Goal: Transaction & Acquisition: Purchase product/service

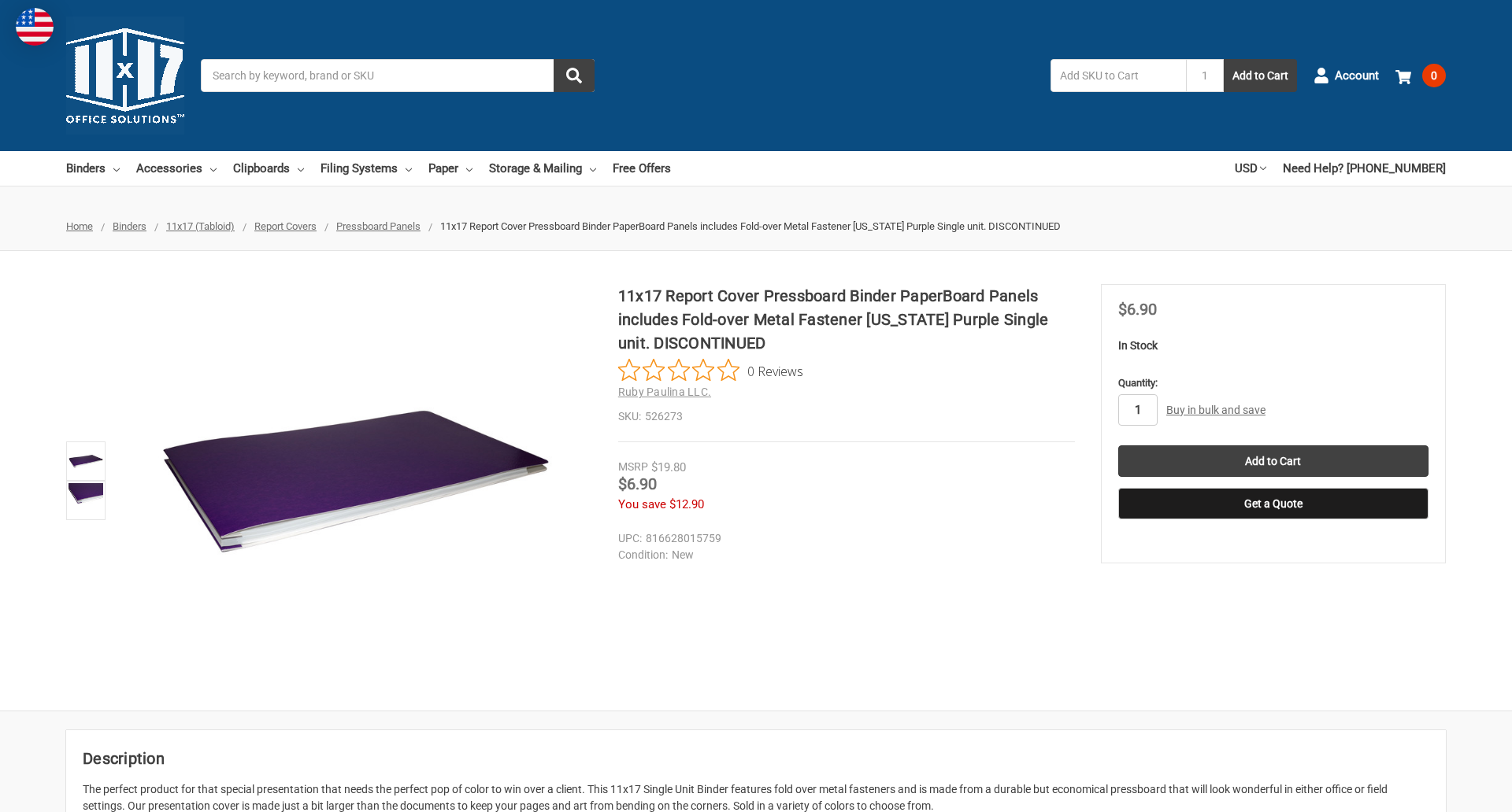
click at [1137, 410] on input "1" at bounding box center [1137, 410] width 39 height 31
type input "5"
click at [1273, 504] on button "Get a Quote" at bounding box center [1273, 503] width 311 height 31
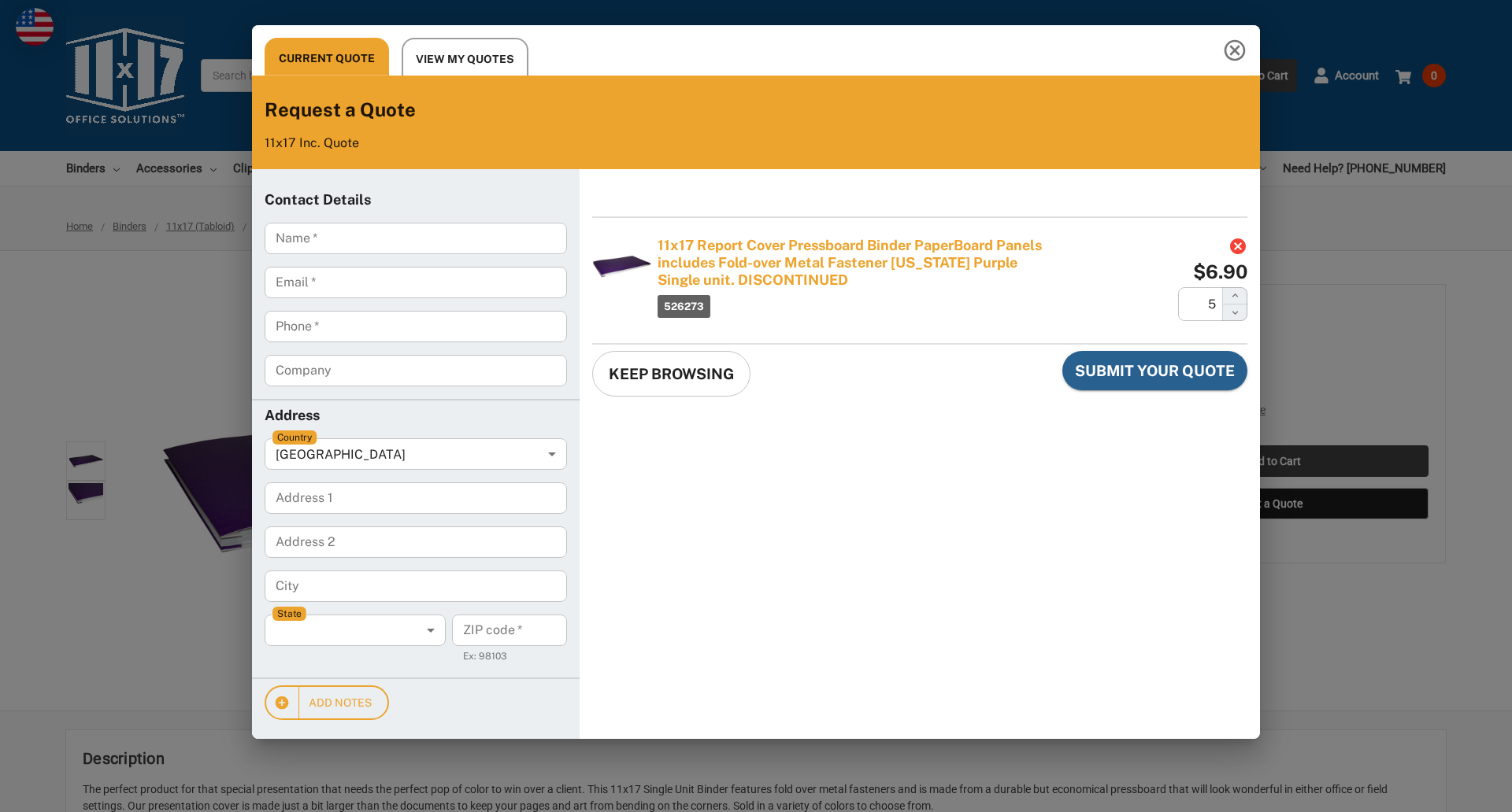
click at [1273, 461] on div "Current Quote View My Quotes Request a Quote 11x17 Inc. Quote Contact Details N…" at bounding box center [756, 406] width 1512 height 812
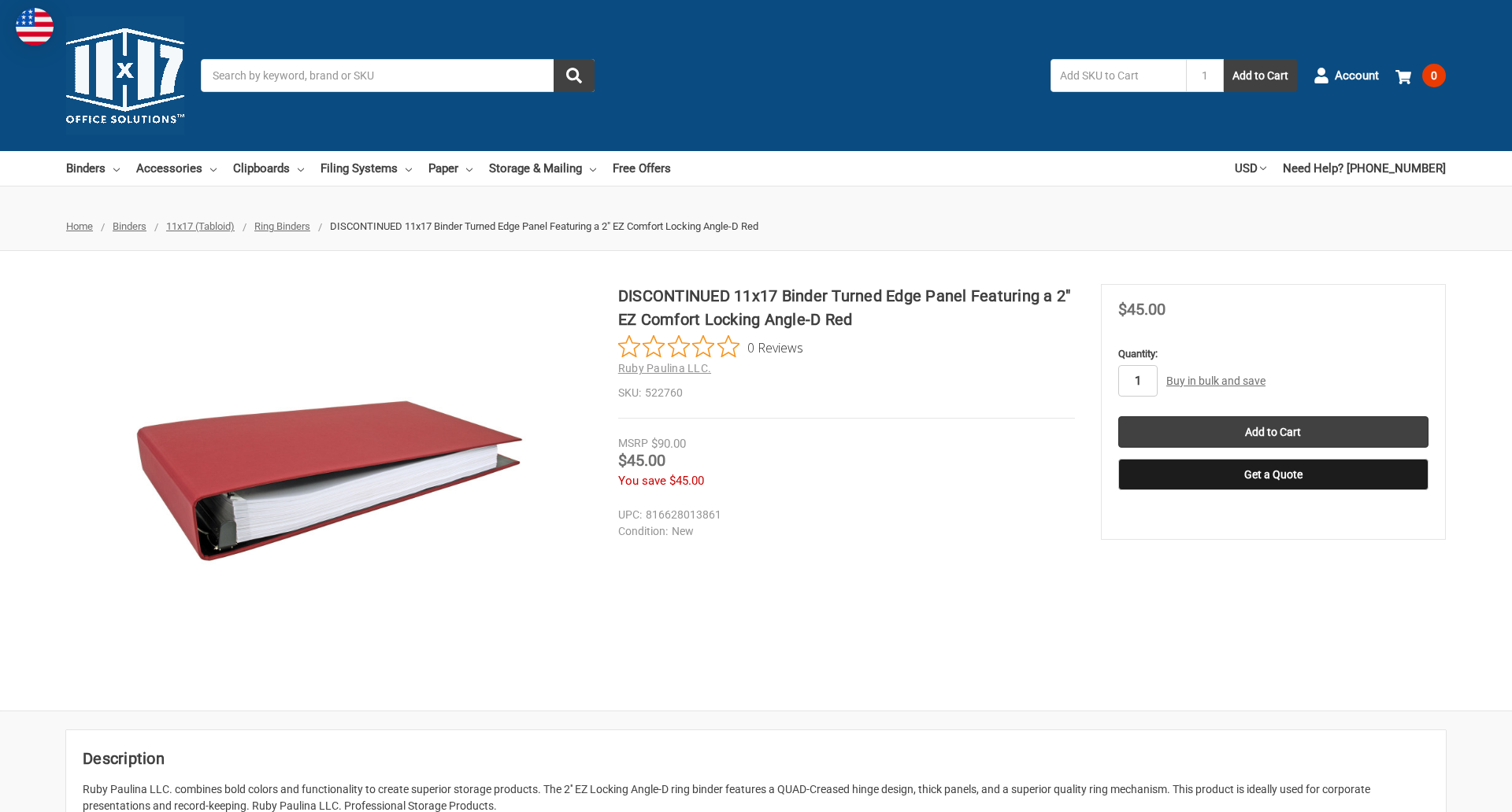
click at [1137, 381] on input "1" at bounding box center [1137, 380] width 39 height 31
type input "5"
click at [1273, 474] on button "Get a Quote" at bounding box center [1273, 474] width 311 height 31
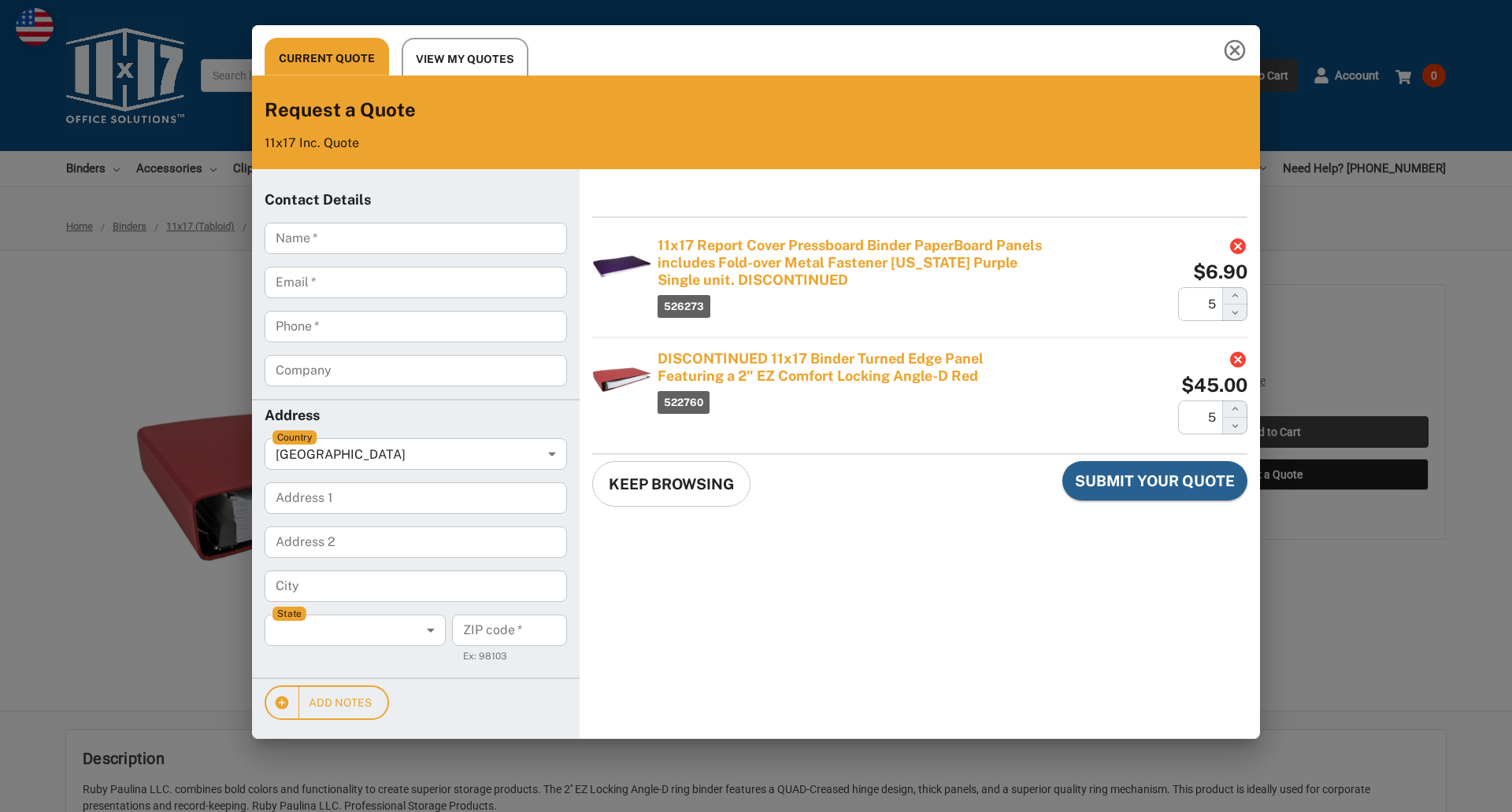
click at [1273, 432] on div "Current Quote View My Quotes Request a Quote 11x17 Inc. Quote Contact Details N…" at bounding box center [756, 406] width 1512 height 812
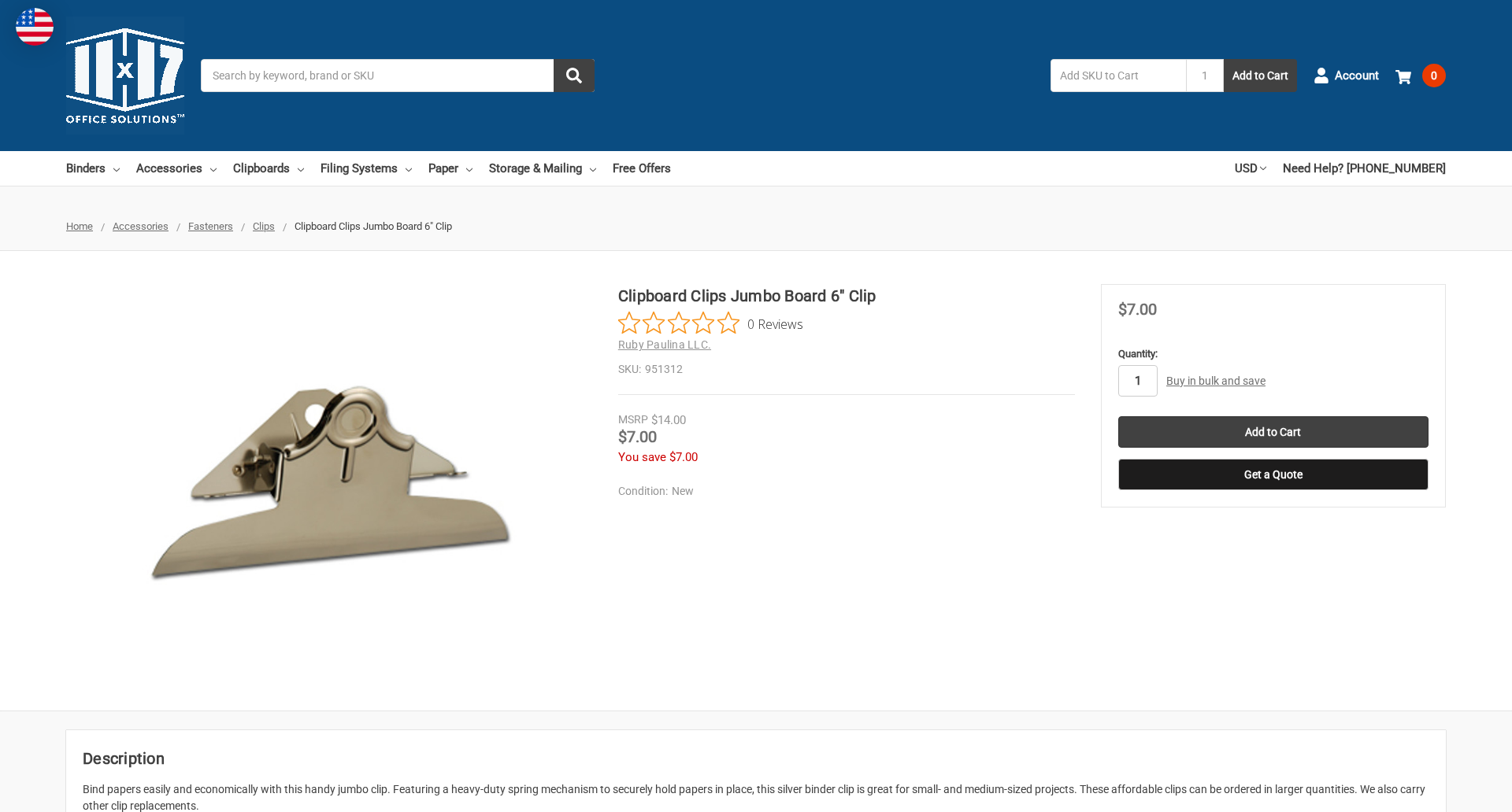
click at [1137, 381] on input "1" at bounding box center [1137, 380] width 39 height 31
type input "5"
click at [1273, 474] on button "Get a Quote" at bounding box center [1273, 474] width 311 height 31
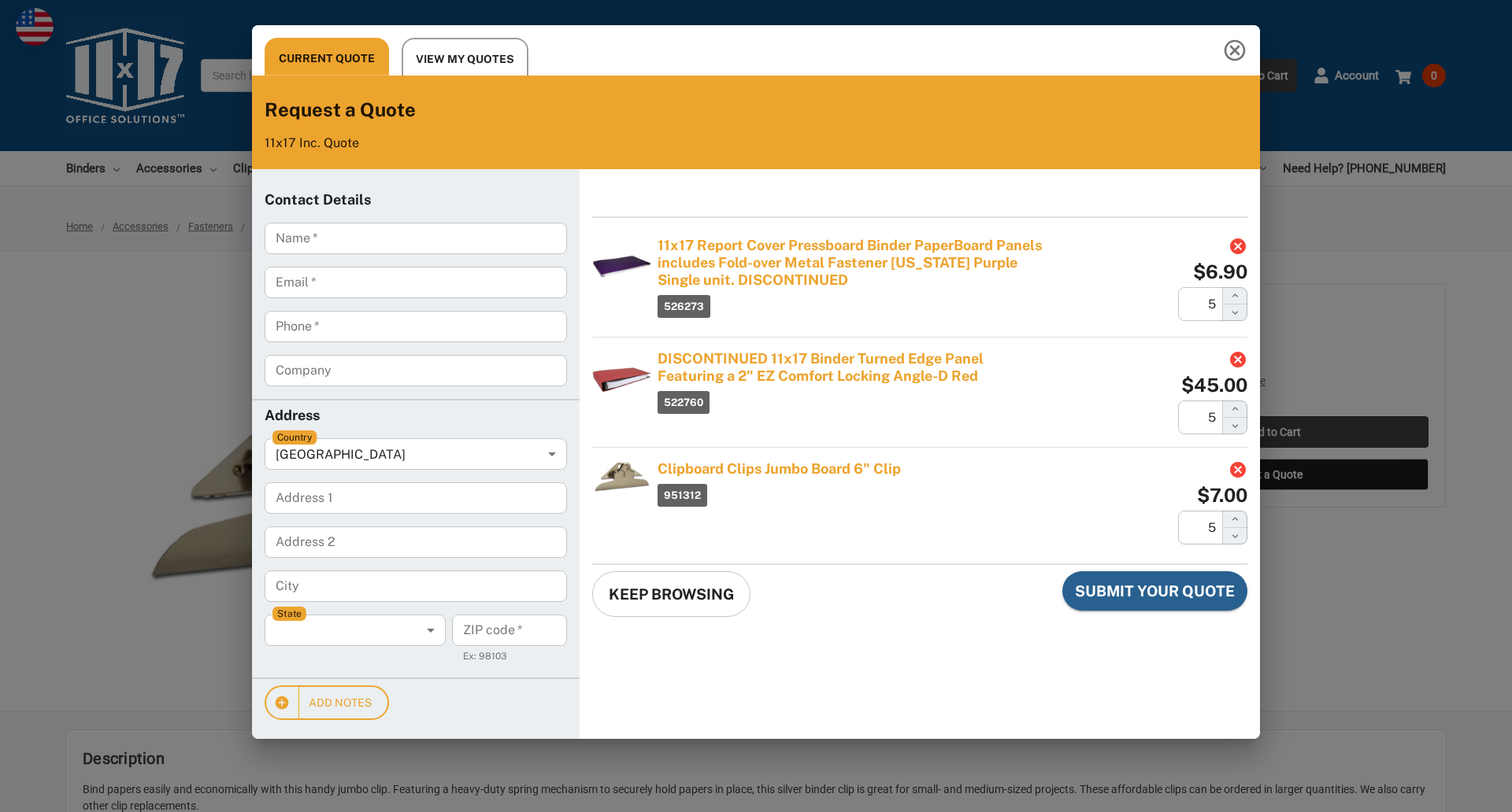
click at [1273, 432] on div "Current Quote View My Quotes Request a Quote 11x17 Inc. Quote Contact Details N…" at bounding box center [756, 406] width 1512 height 812
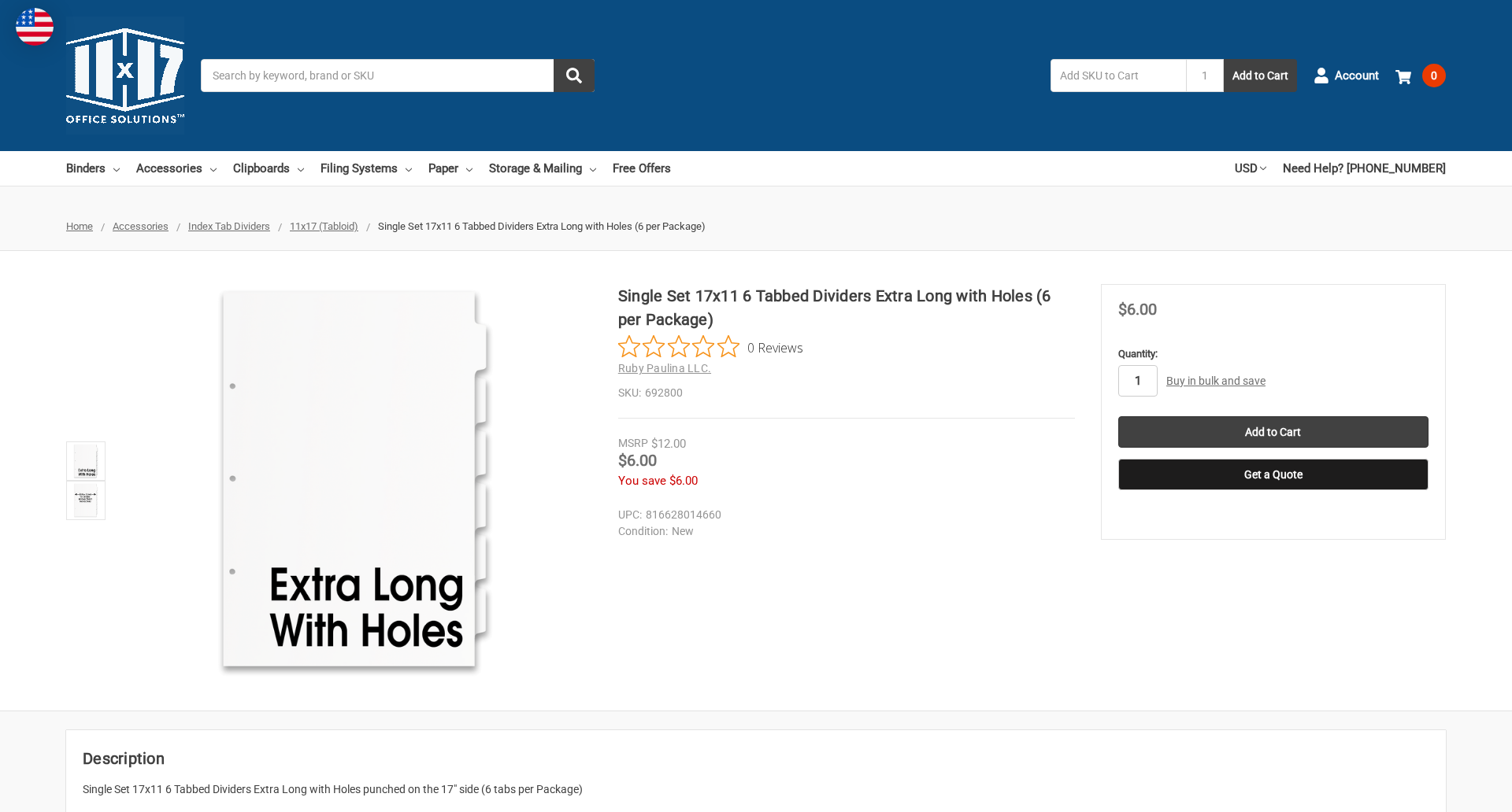
click at [1137, 381] on input "1" at bounding box center [1137, 380] width 39 height 31
type input "5"
click at [1273, 474] on button "Get a Quote" at bounding box center [1273, 474] width 311 height 31
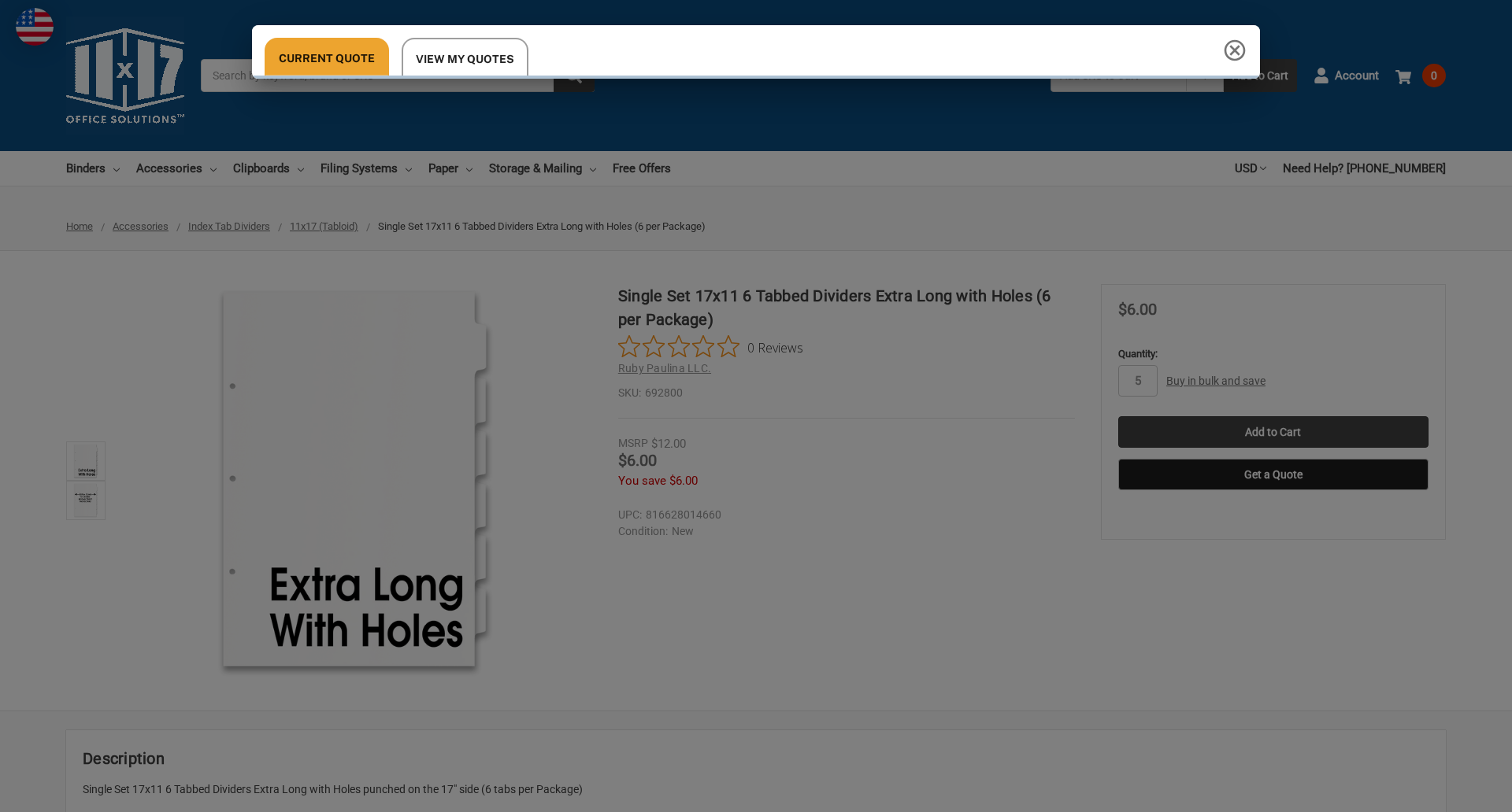
click at [1273, 432] on div "Current Quote View My Quotes" at bounding box center [756, 406] width 1512 height 812
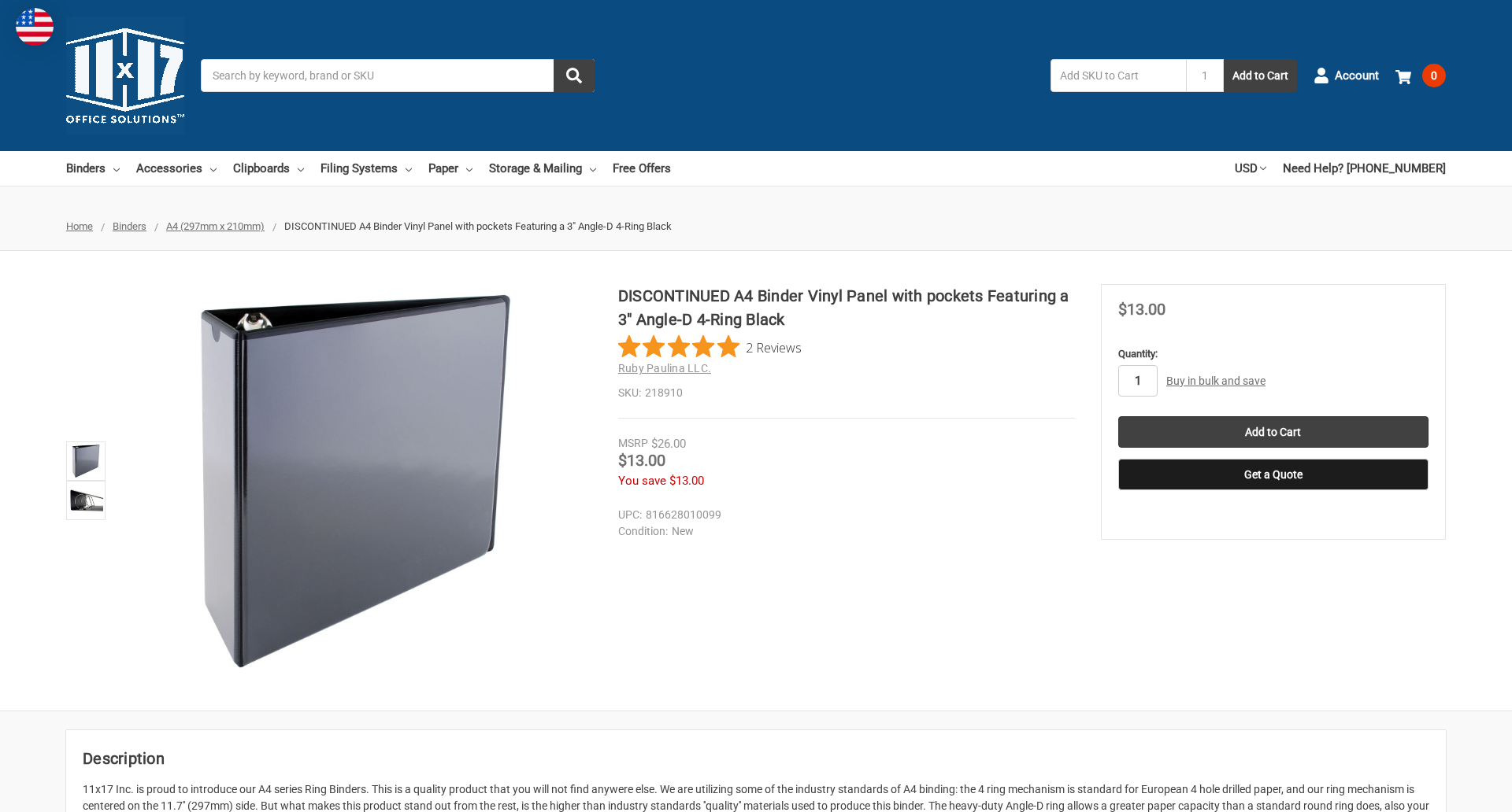
click at [1137, 381] on input "1" at bounding box center [1137, 380] width 39 height 31
click at [1273, 474] on button "Get a Quote" at bounding box center [1273, 474] width 311 height 31
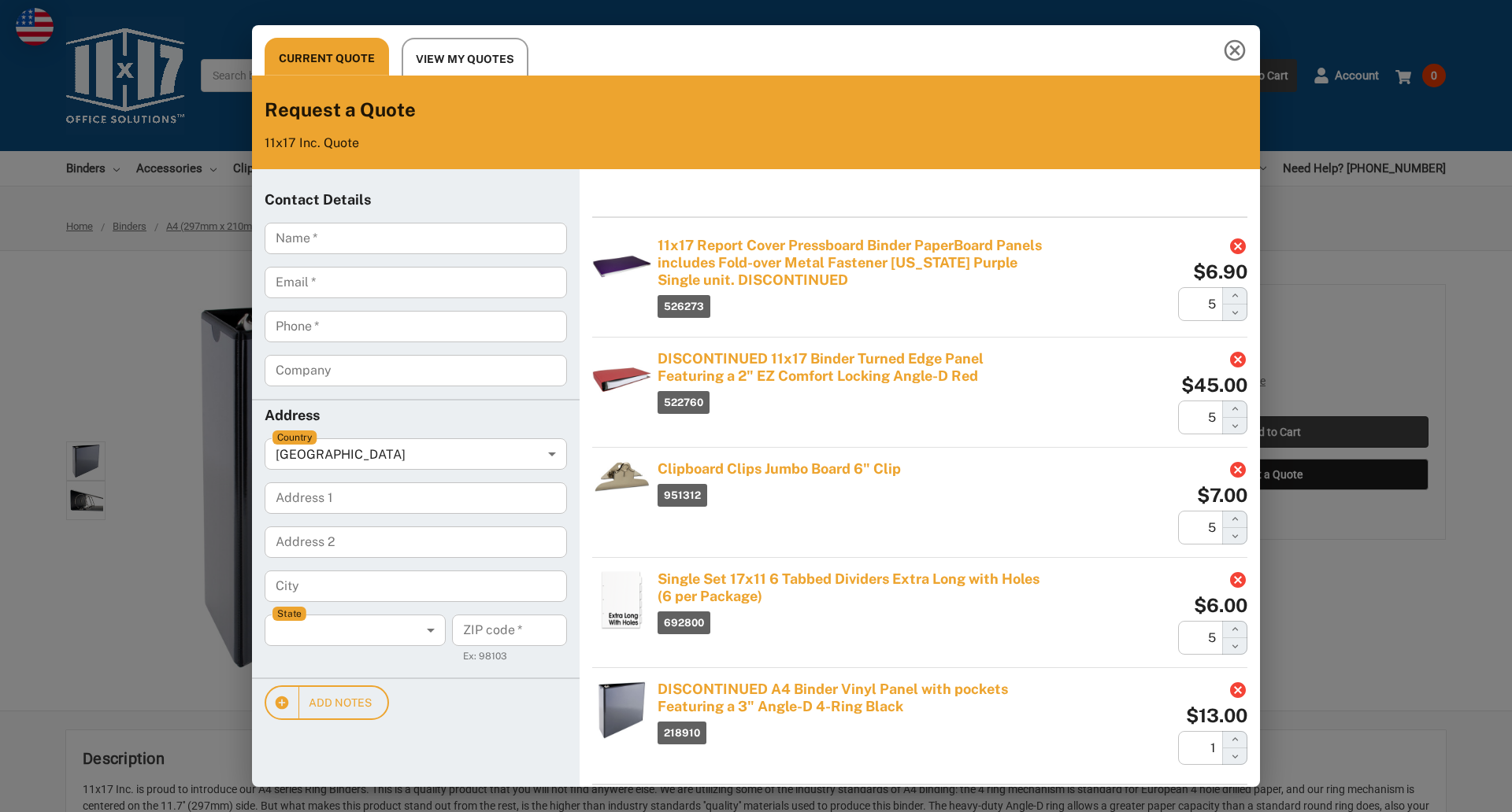
click at [1273, 432] on div "Current Quote View My Quotes Request a Quote 11x17 Inc. Quote Contact Details N…" at bounding box center [756, 406] width 1512 height 812
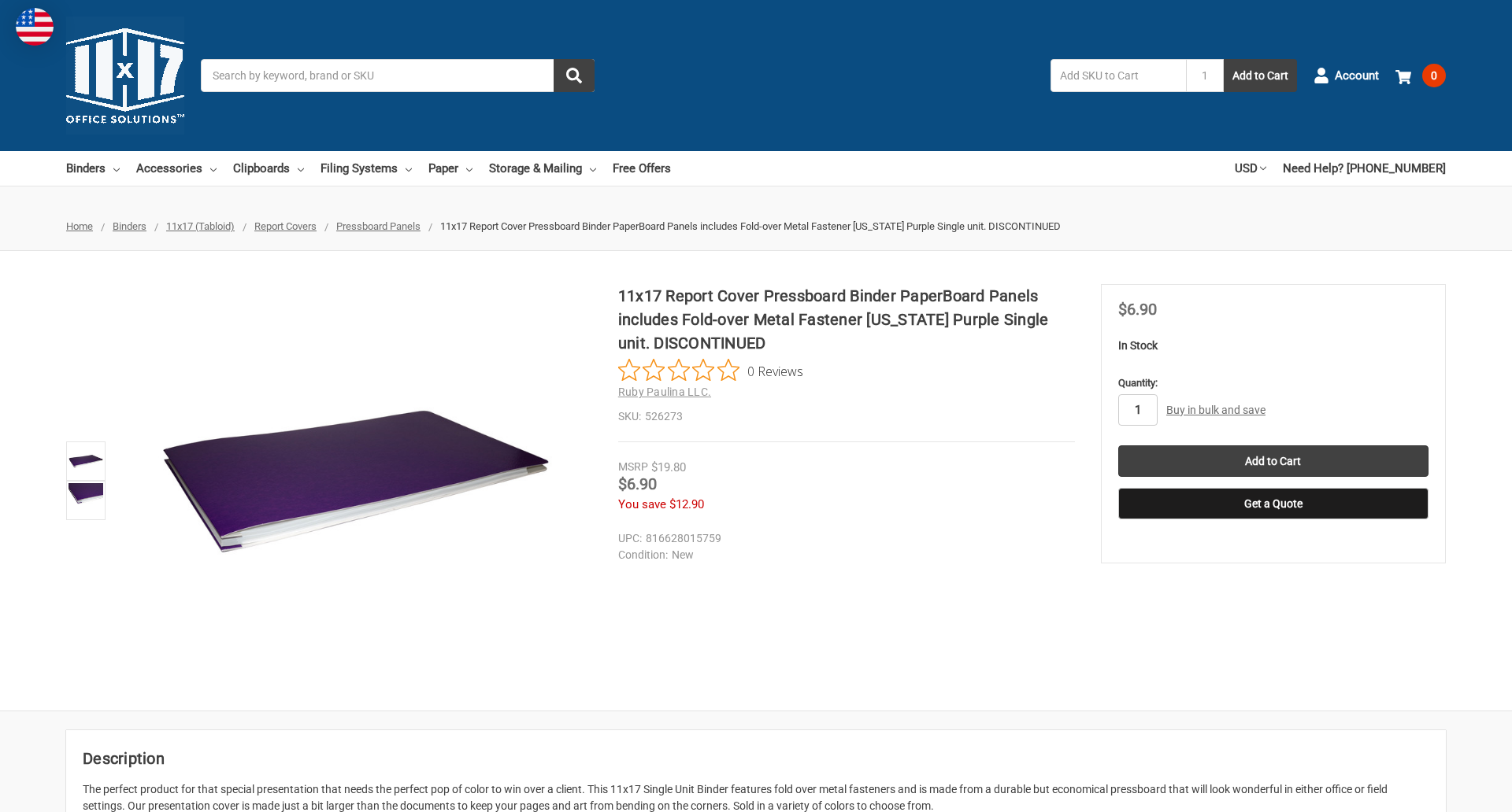
click at [1137, 410] on input "1" at bounding box center [1137, 410] width 39 height 31
click at [1273, 504] on button "Get a Quote" at bounding box center [1273, 503] width 311 height 31
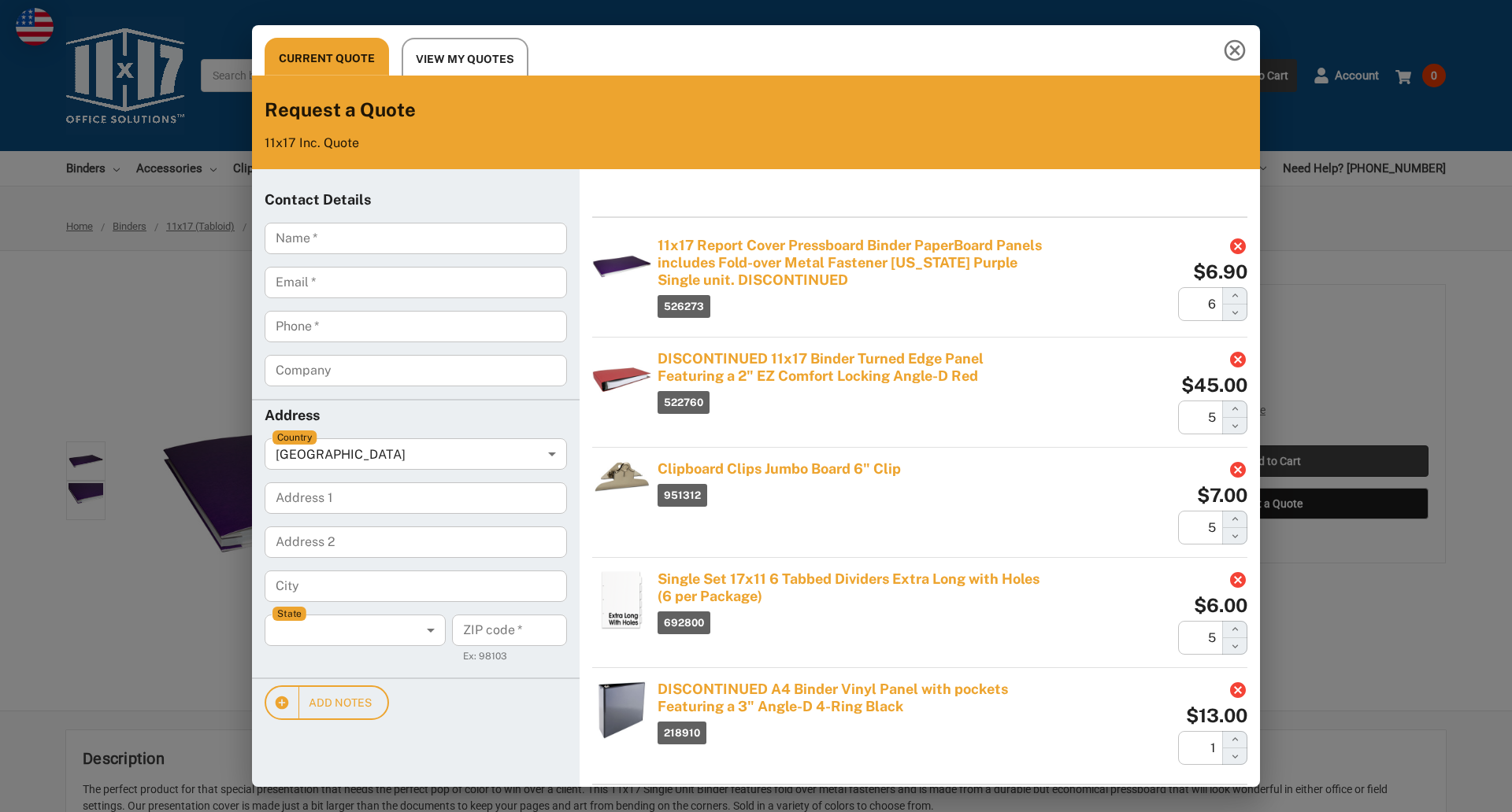
click at [1273, 461] on div "Current Quote View My Quotes Request a Quote 11x17 Inc. Quote Contact Details N…" at bounding box center [756, 406] width 1512 height 812
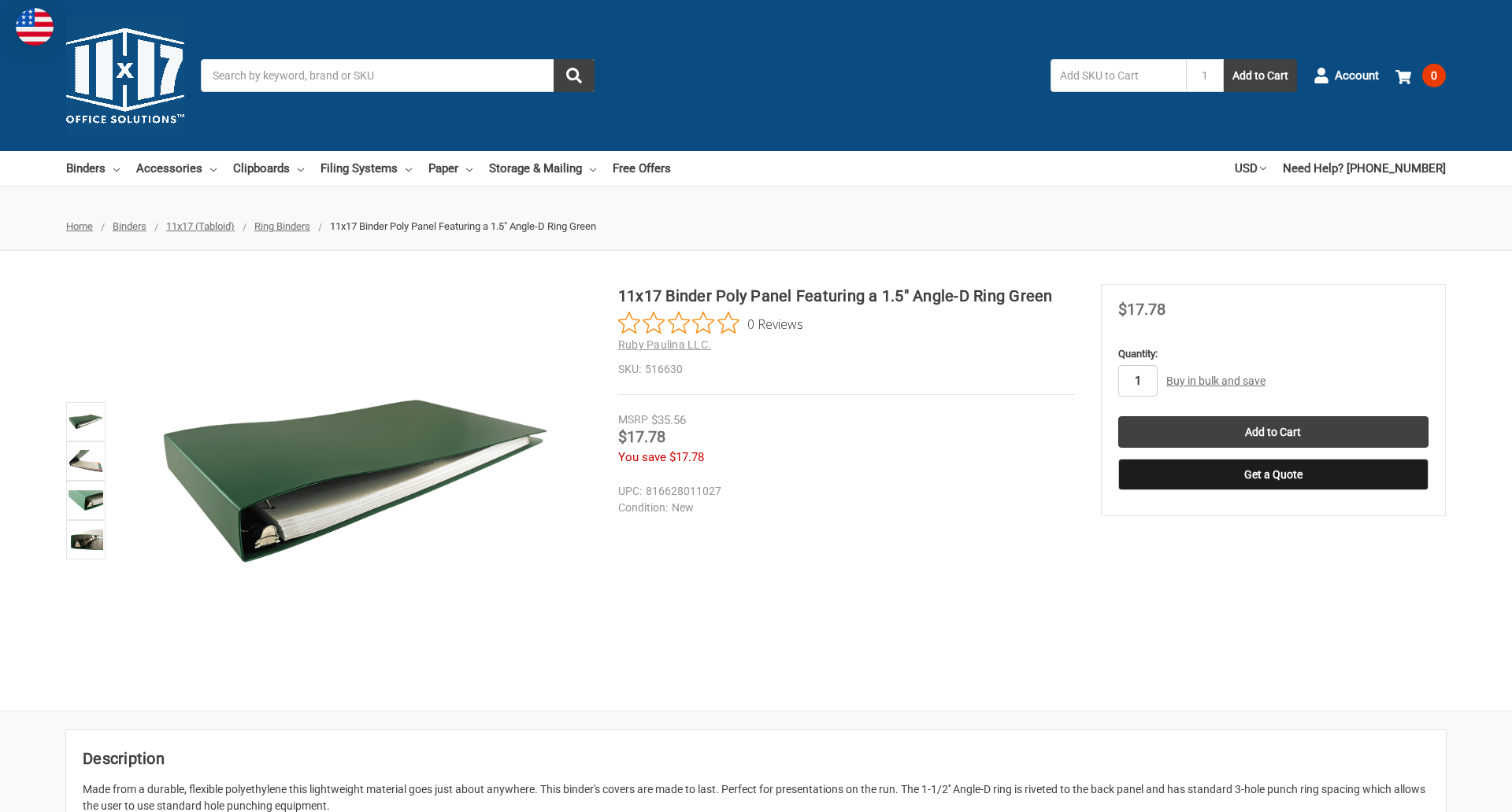
click at [1137, 381] on input "1" at bounding box center [1137, 380] width 39 height 31
type input "2"
click at [1273, 474] on button "Get a Quote" at bounding box center [1273, 474] width 311 height 31
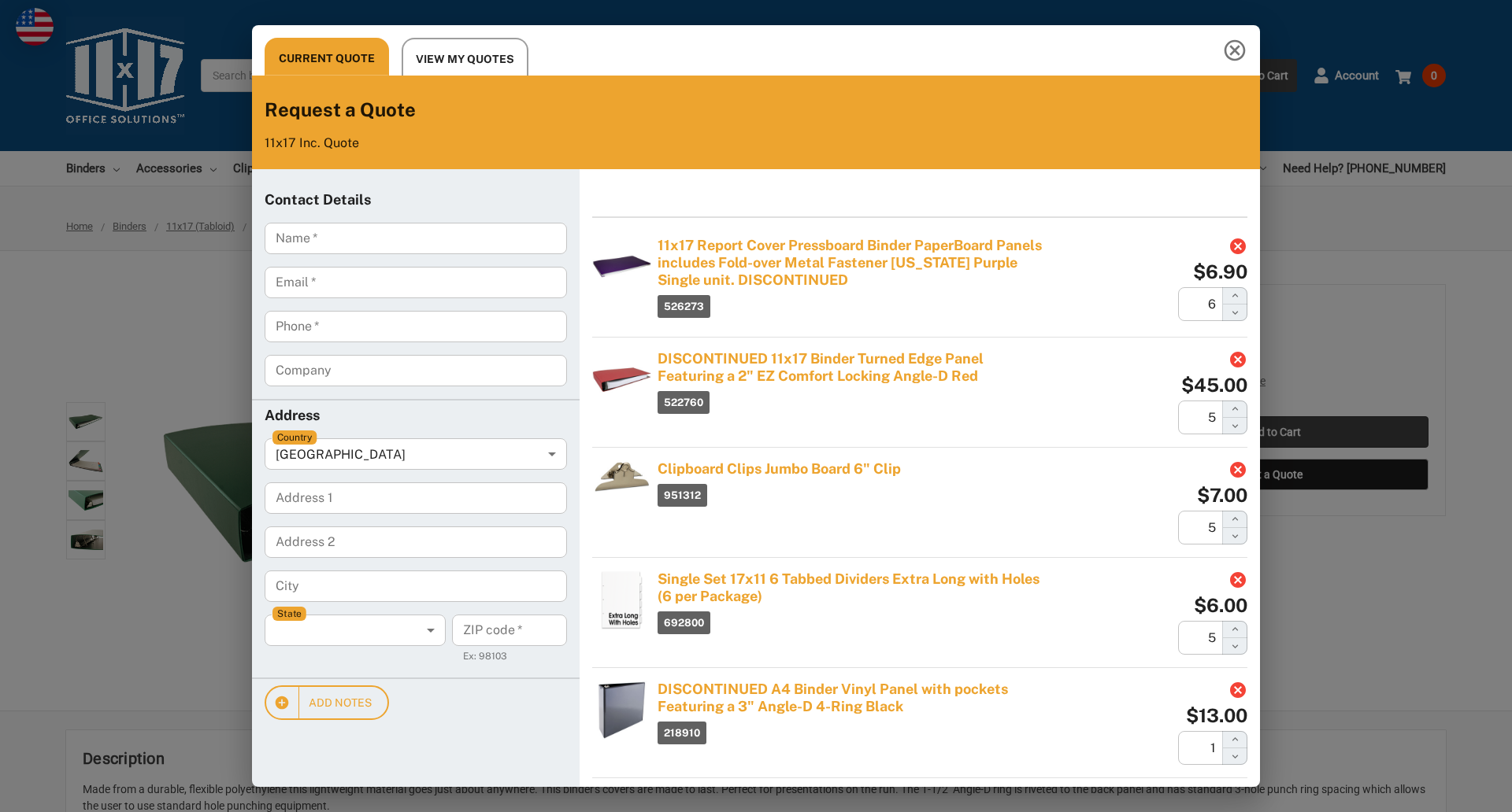
click at [1273, 432] on div "Current Quote View My Quotes Request a Quote 11x17 Inc. Quote Contact Details N…" at bounding box center [756, 406] width 1512 height 812
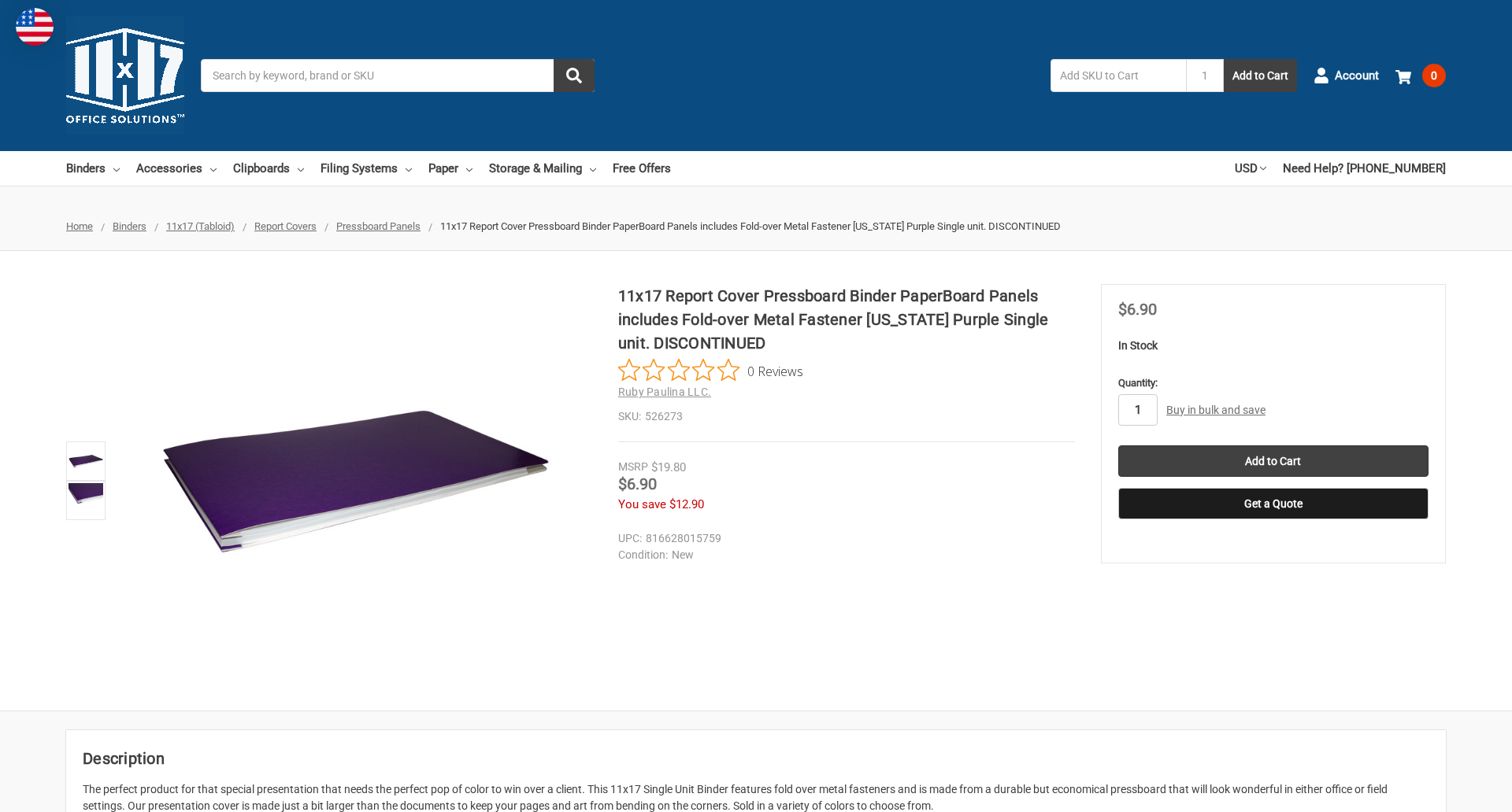
click at [1137, 410] on input "1" at bounding box center [1137, 410] width 39 height 31
type input "2"
click at [1273, 504] on button "Get a Quote" at bounding box center [1273, 503] width 311 height 31
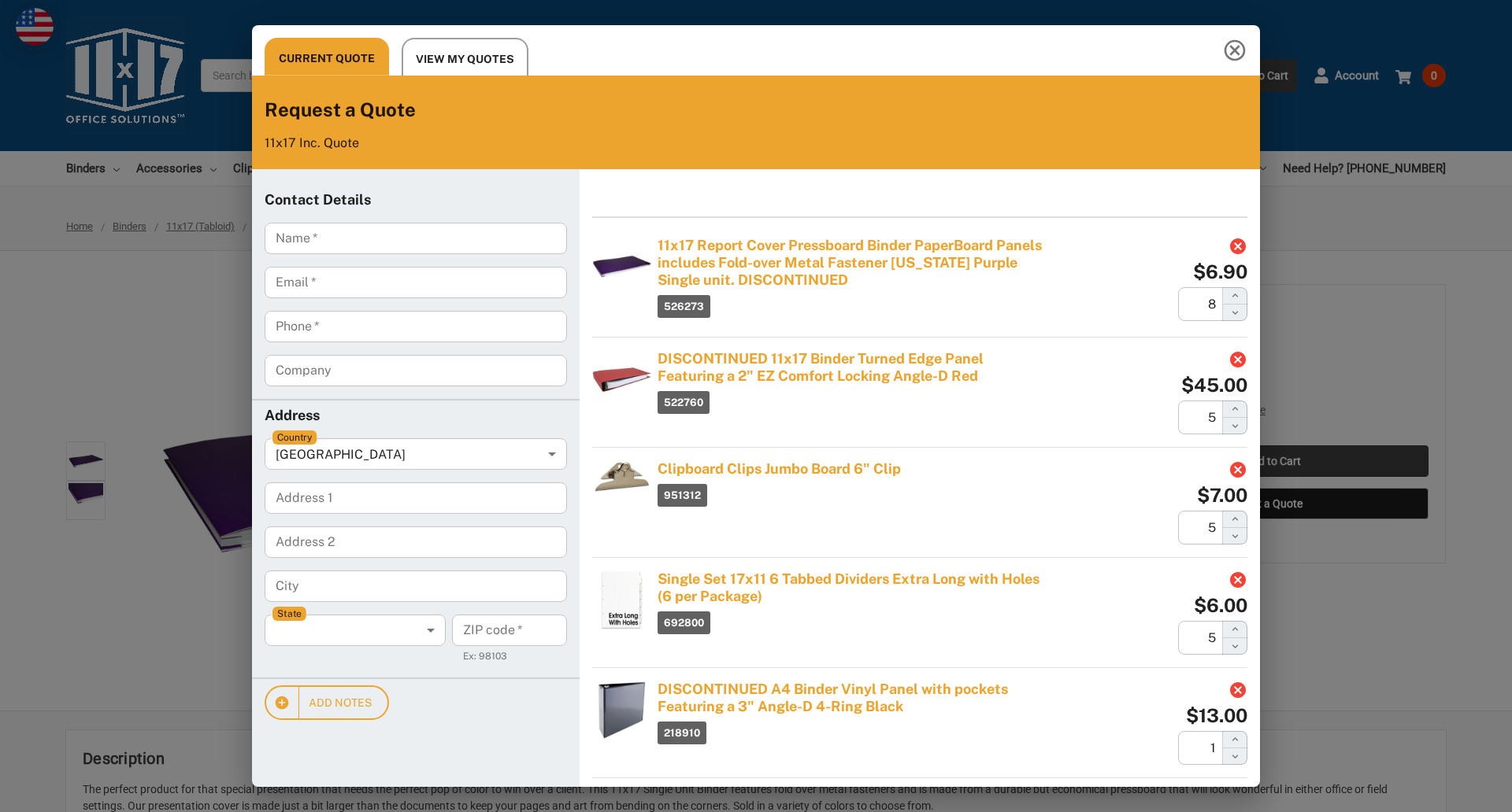
click at [1273, 461] on div "Current Quote View My Quotes Request a Quote 11x17 Inc. Quote Contact Details N…" at bounding box center [756, 406] width 1512 height 812
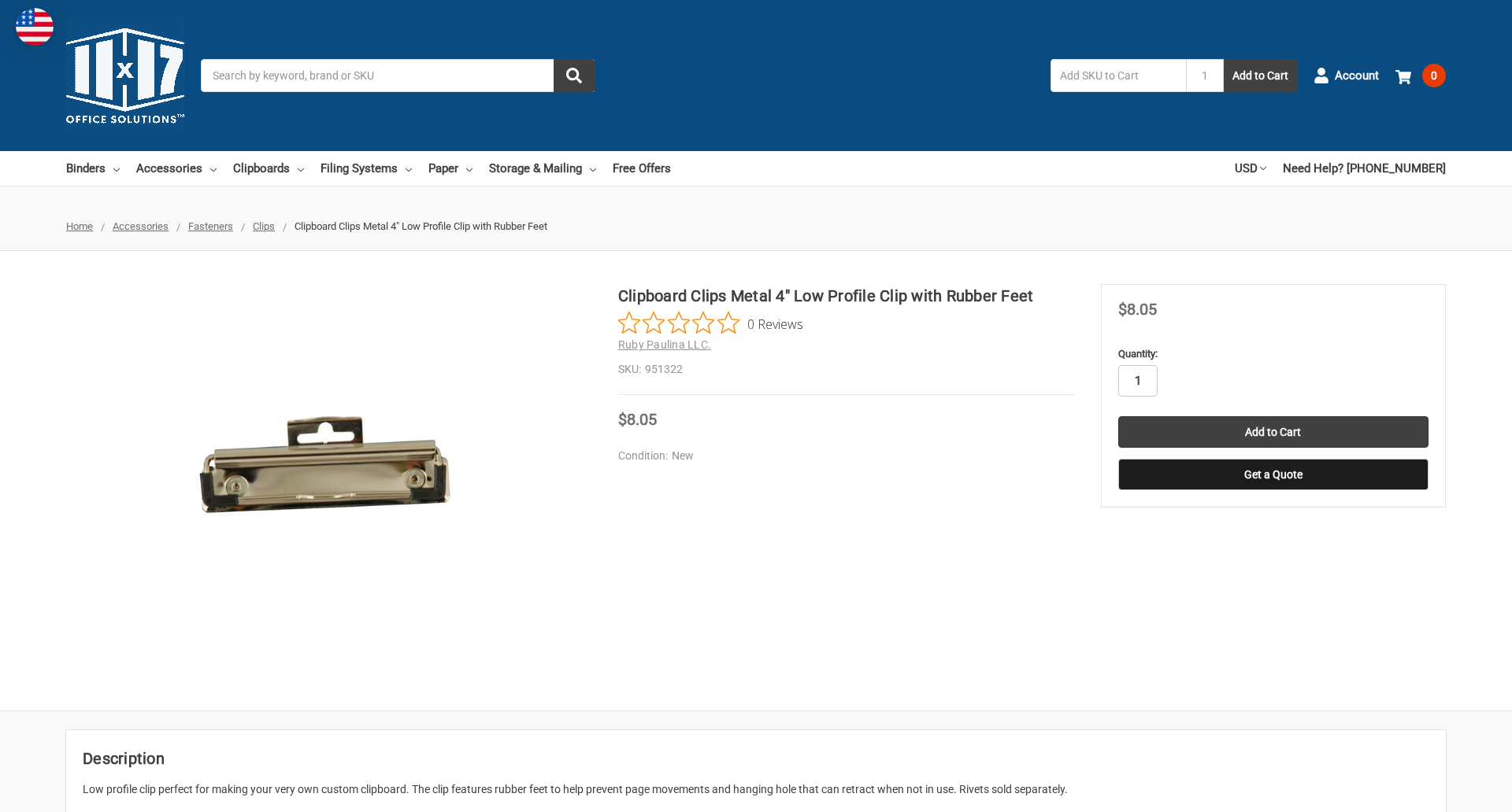
click at [1137, 381] on input "1" at bounding box center [1137, 380] width 39 height 31
click at [1273, 474] on button "Get a Quote" at bounding box center [1273, 474] width 311 height 31
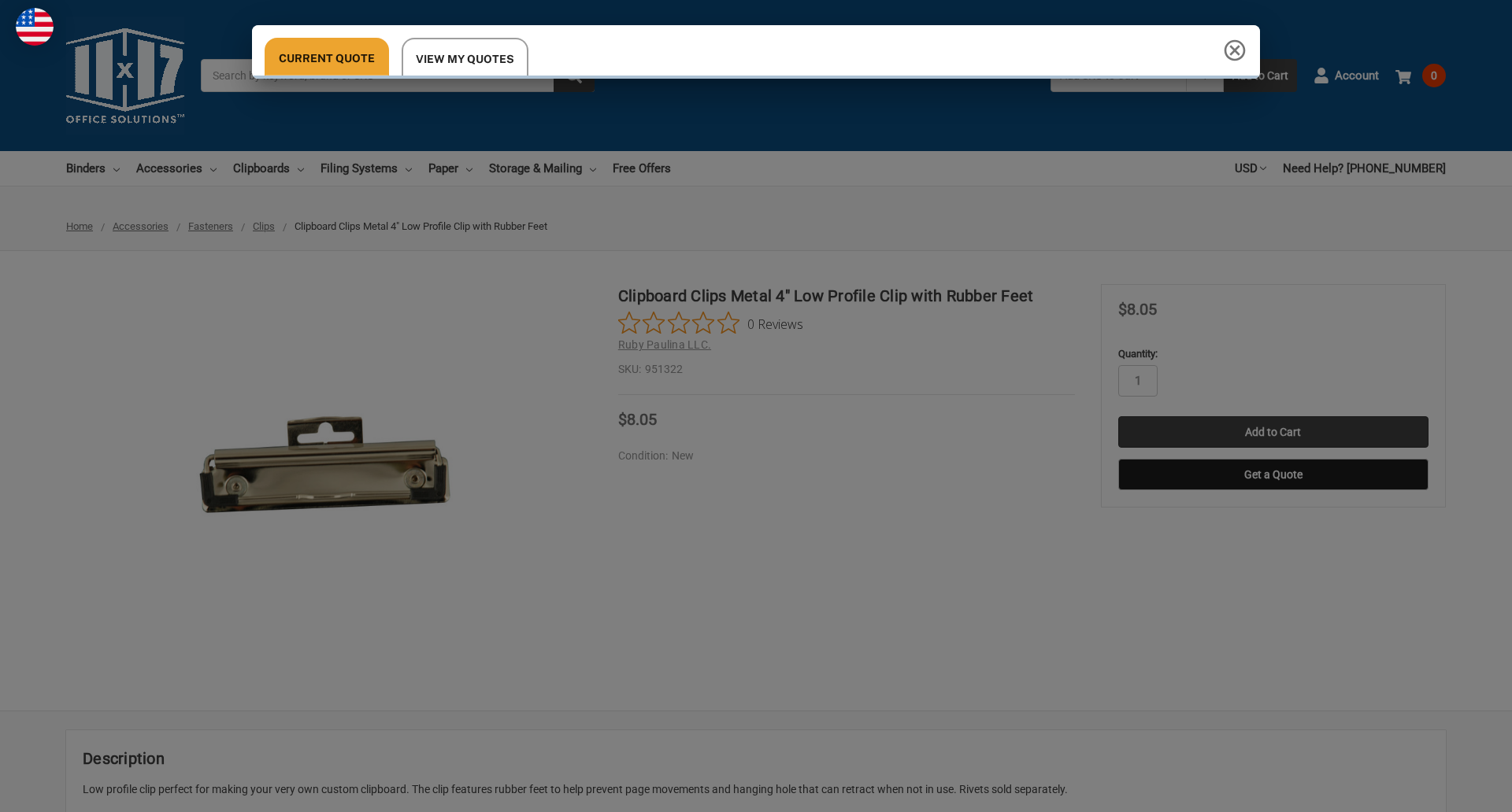
click at [1273, 432] on div "Current Quote View My Quotes Request a Quote 11x17 Inc. Quote Contact Details N…" at bounding box center [756, 406] width 1512 height 812
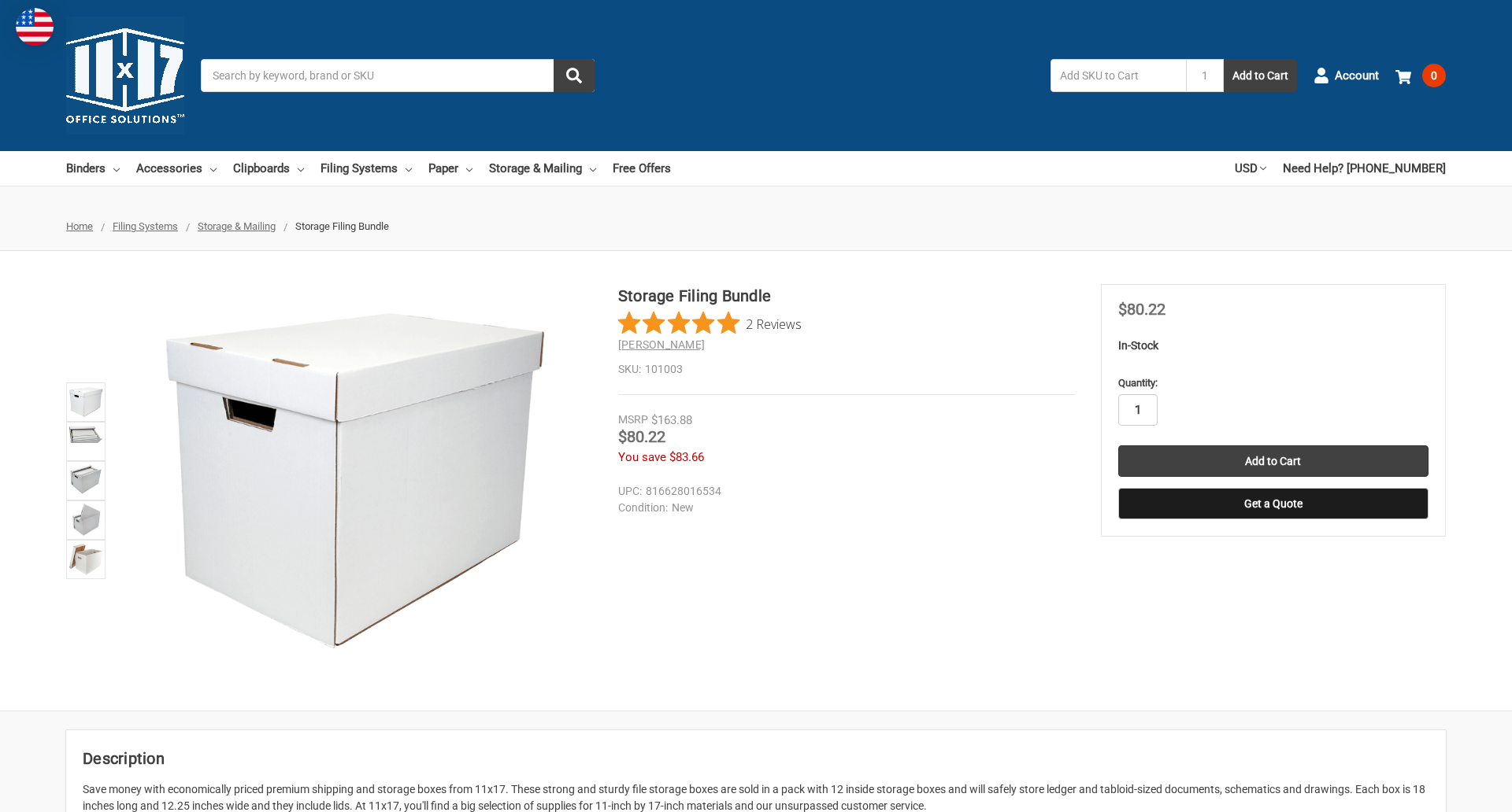
click at [1137, 410] on input "1" at bounding box center [1137, 410] width 39 height 31
type input "5"
click at [1273, 504] on button "Get a Quote" at bounding box center [1273, 503] width 311 height 31
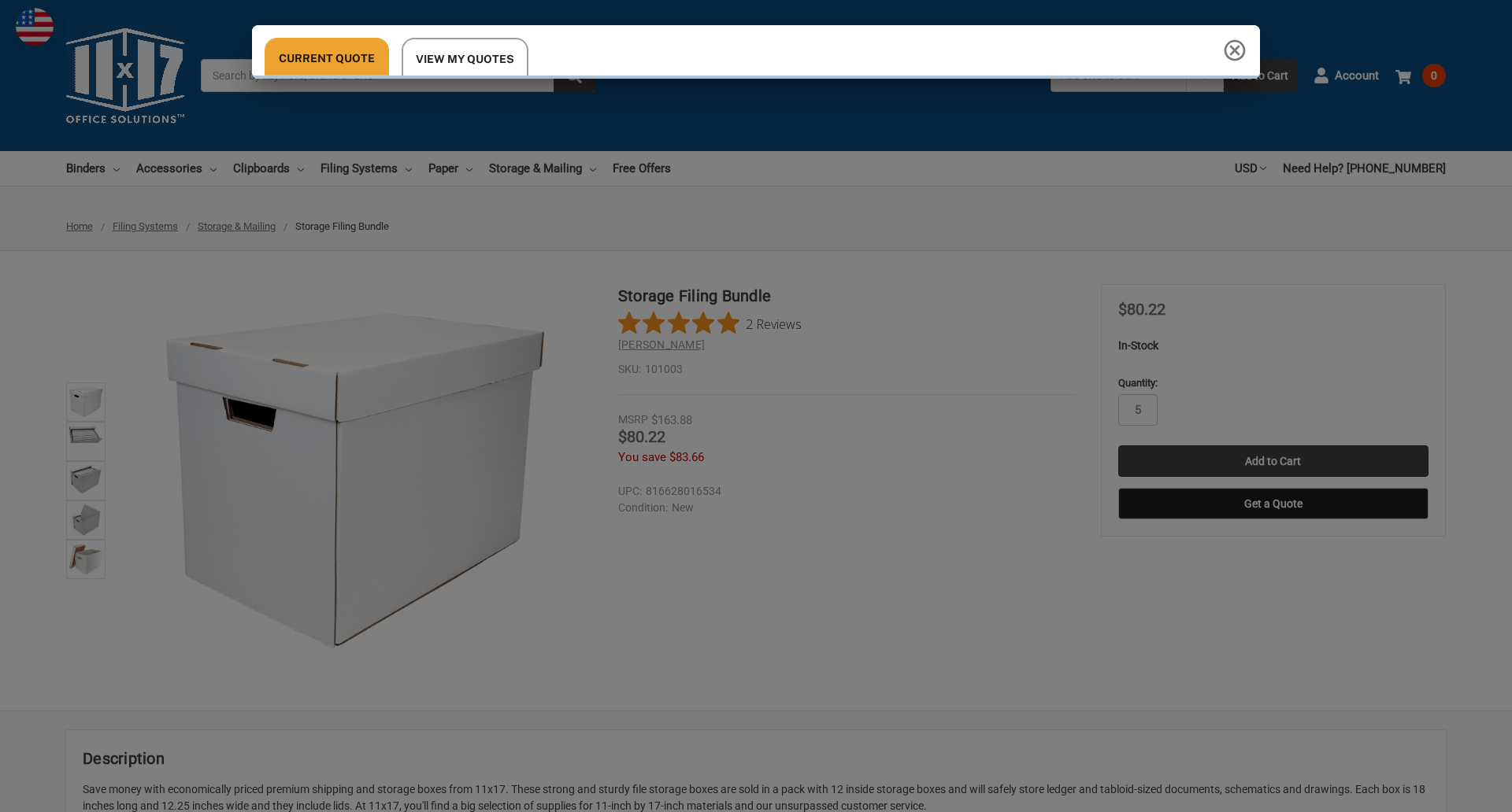
click at [1273, 461] on div "Current Quote View My Quotes Request a Quote 11x17 Inc. Quote Contact Details N…" at bounding box center [756, 406] width 1512 height 812
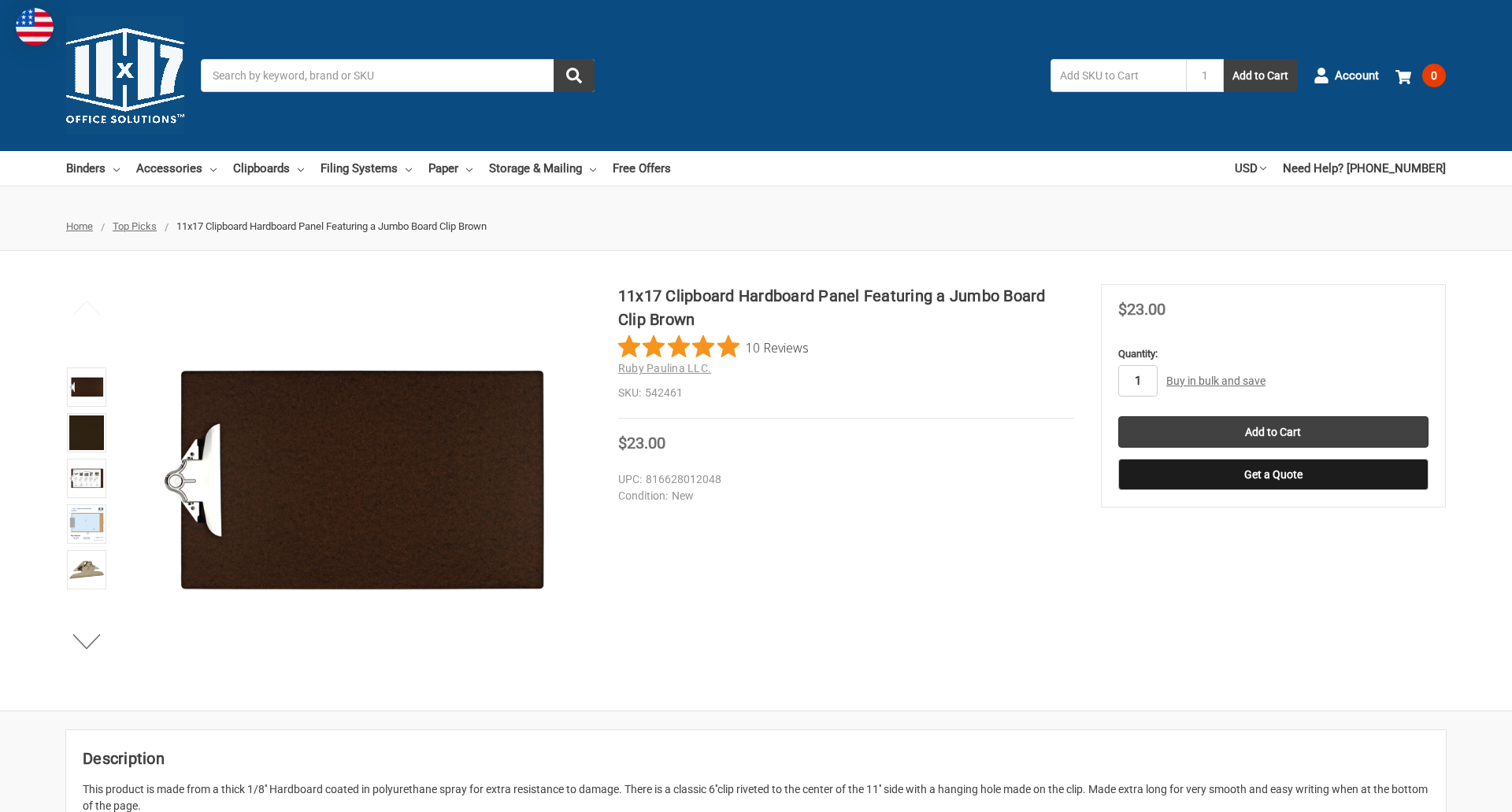
click at [1137, 381] on input "1" at bounding box center [1137, 380] width 39 height 31
type input "3"
click at [1273, 474] on button "Get a Quote" at bounding box center [1273, 474] width 311 height 31
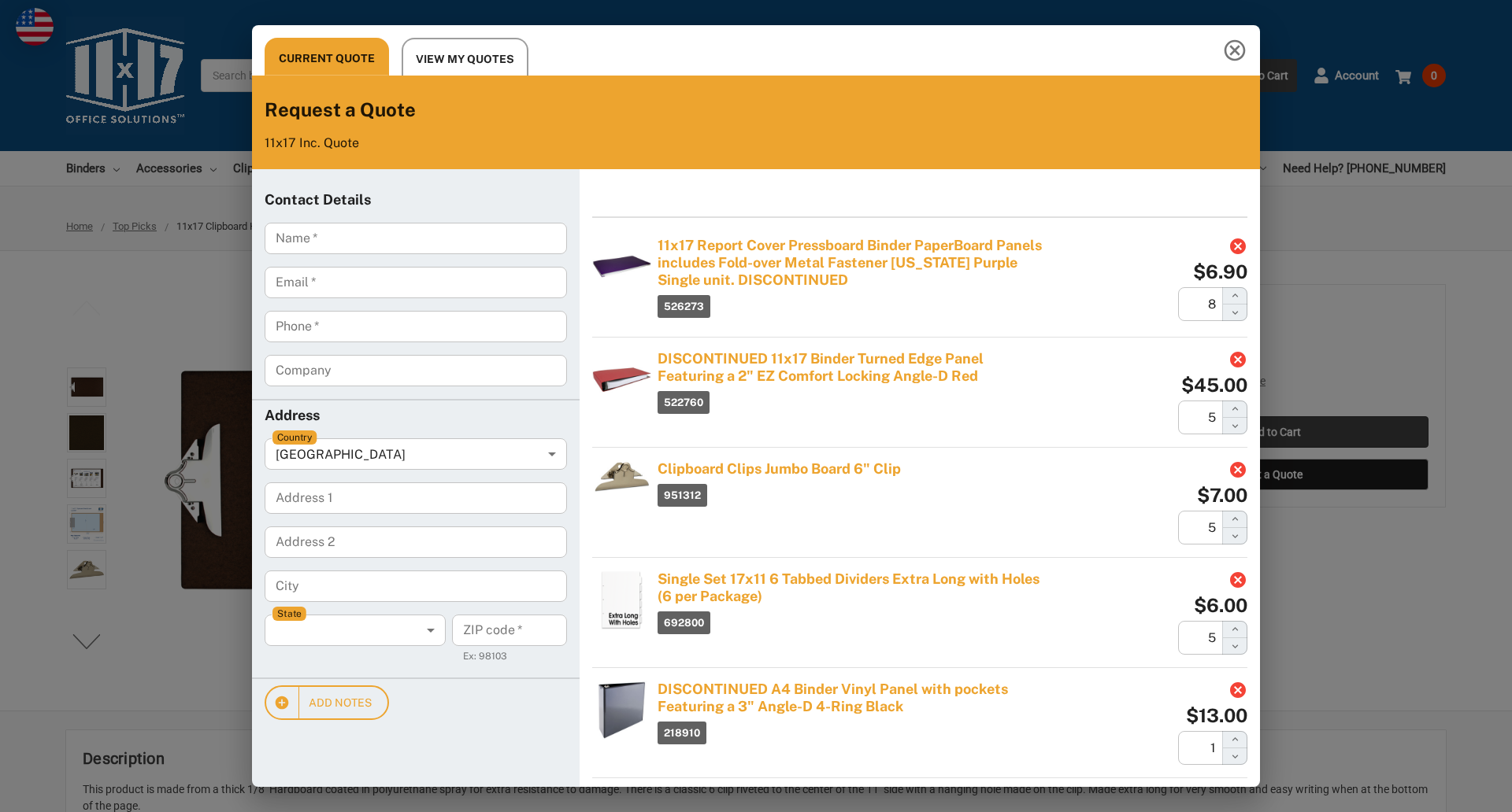
click at [1273, 432] on div "Current Quote View My Quotes Request a Quote 11x17 Inc. Quote Contact Details N…" at bounding box center [756, 406] width 1512 height 812
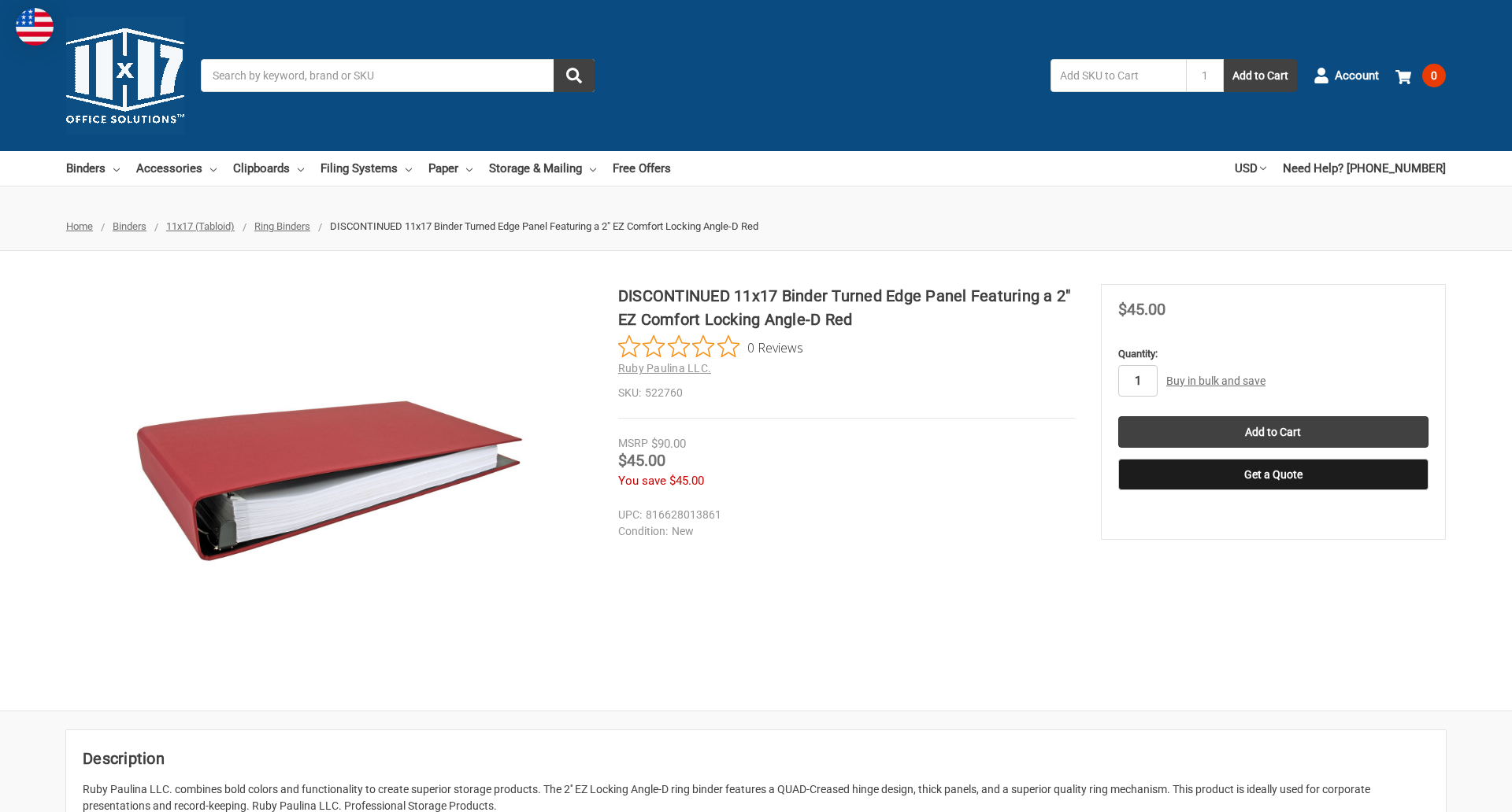
click at [1137, 381] on input "1" at bounding box center [1137, 380] width 39 height 31
click at [1273, 474] on button "Get a Quote" at bounding box center [1273, 474] width 311 height 31
click at [1273, 432] on input "Add to Cart" at bounding box center [1273, 431] width 311 height 31
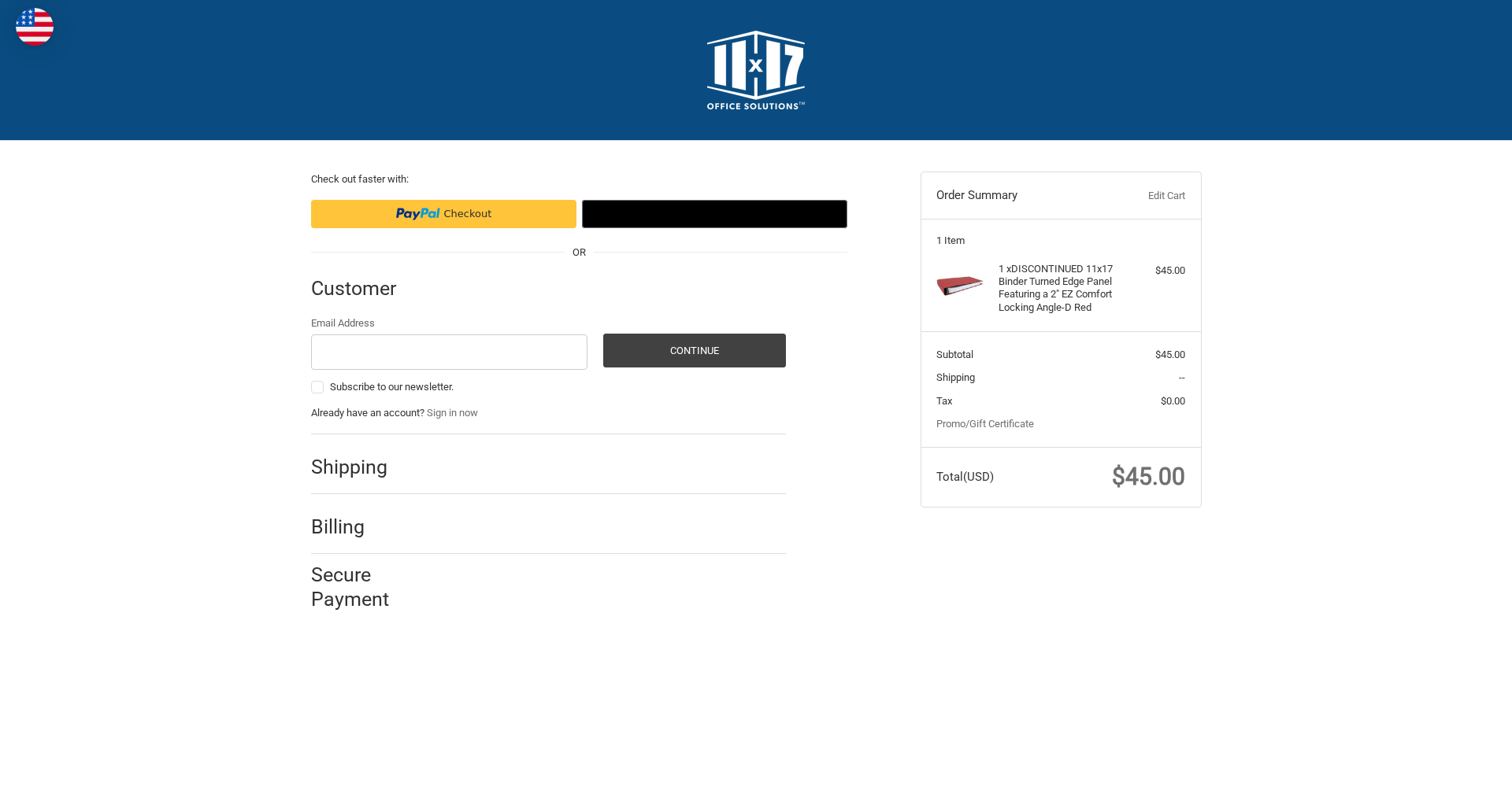
click at [449, 352] on input "Email Address" at bounding box center [450, 352] width 277 height 35
type input "[EMAIL_ADDRESS][DOMAIN_NAME]"
click at [694, 350] on button "Continue" at bounding box center [694, 350] width 182 height 34
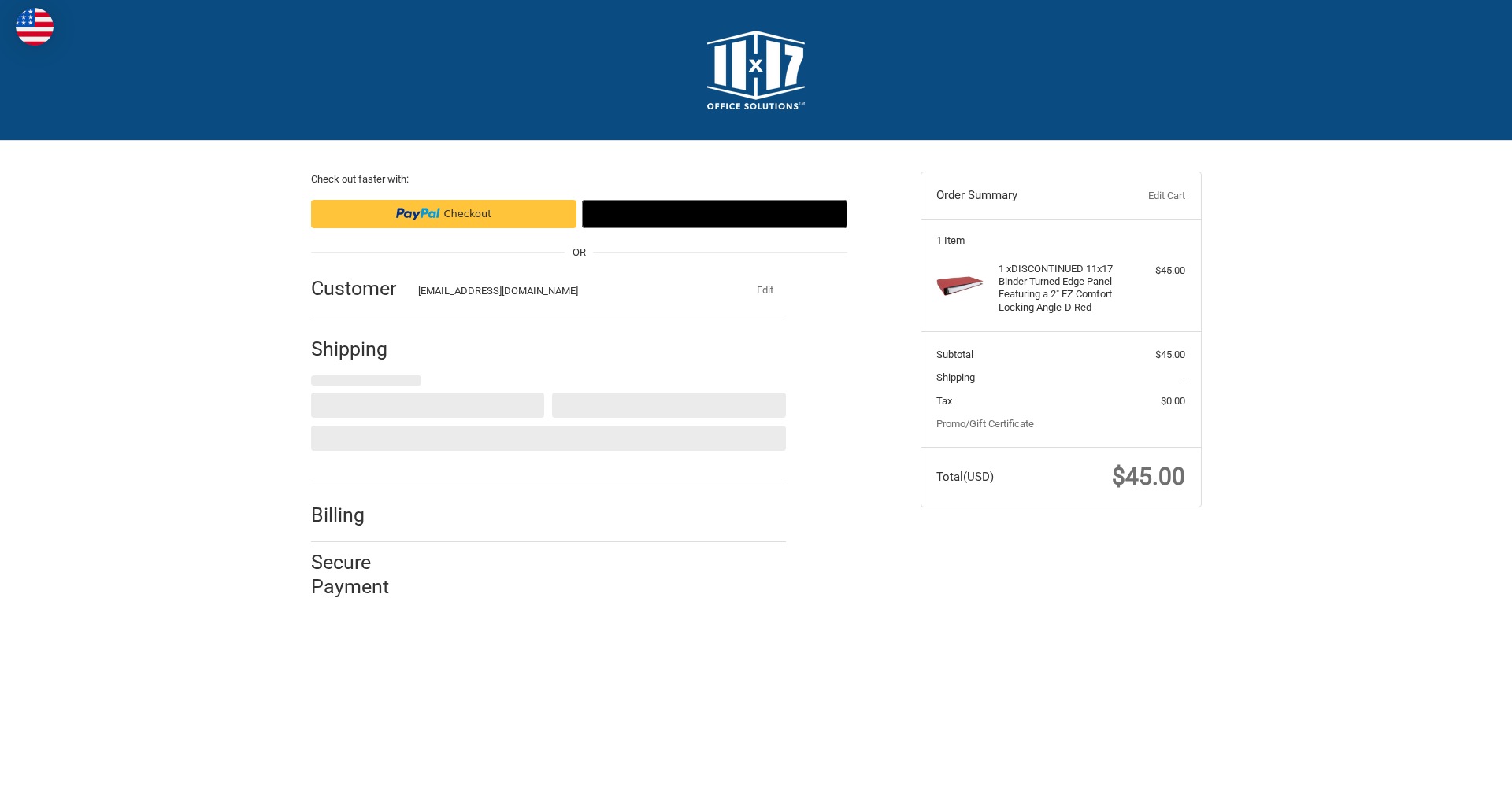
select select "US"
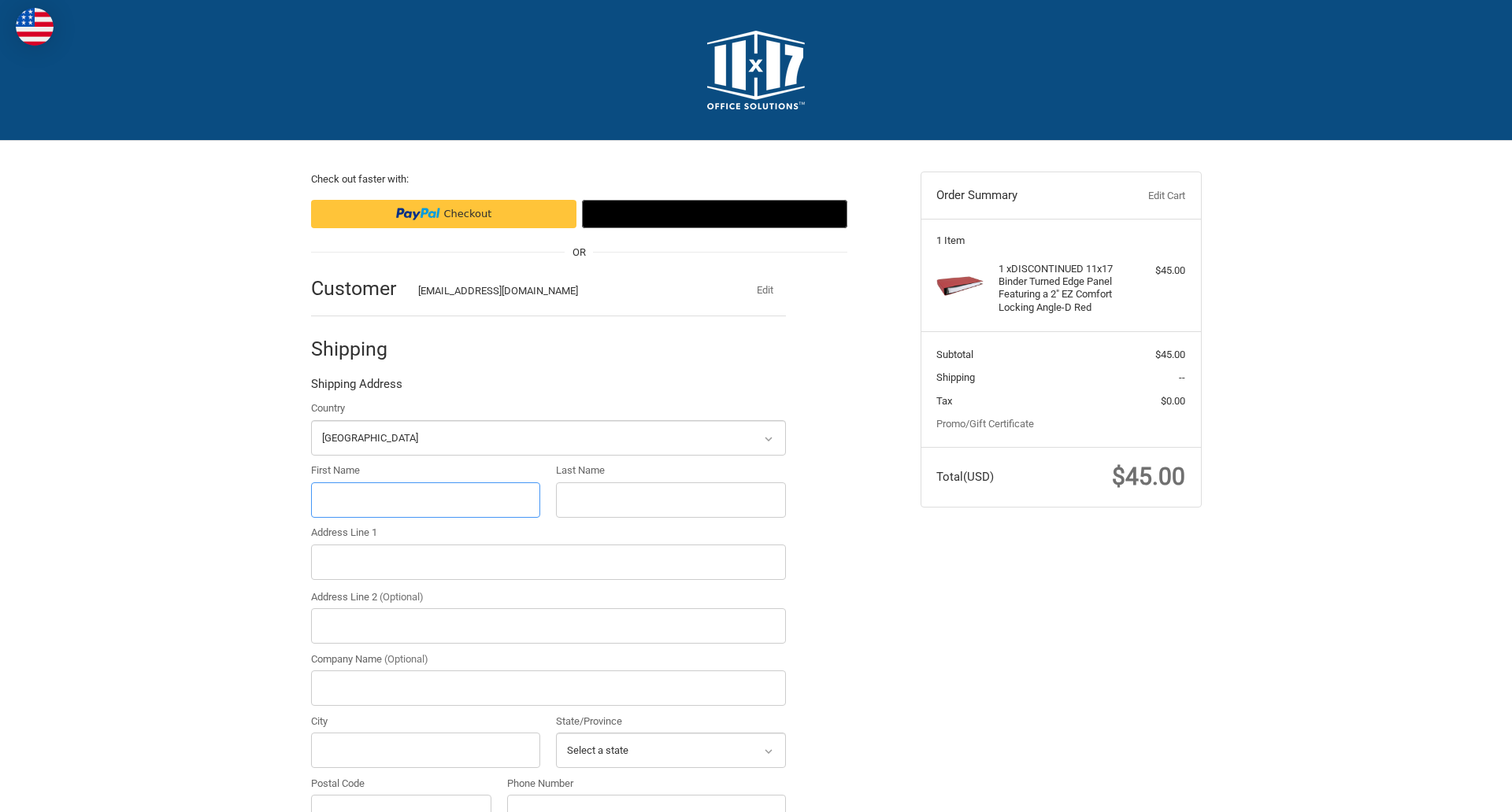
click at [425, 500] on input "First Name" at bounding box center [426, 500] width 230 height 35
type input "reflectiz"
click at [670, 500] on input "Last Name" at bounding box center [670, 500] width 230 height 35
type input "bigcommerce"
click at [401, 794] on input "Postal Code" at bounding box center [402, 812] width 181 height 35
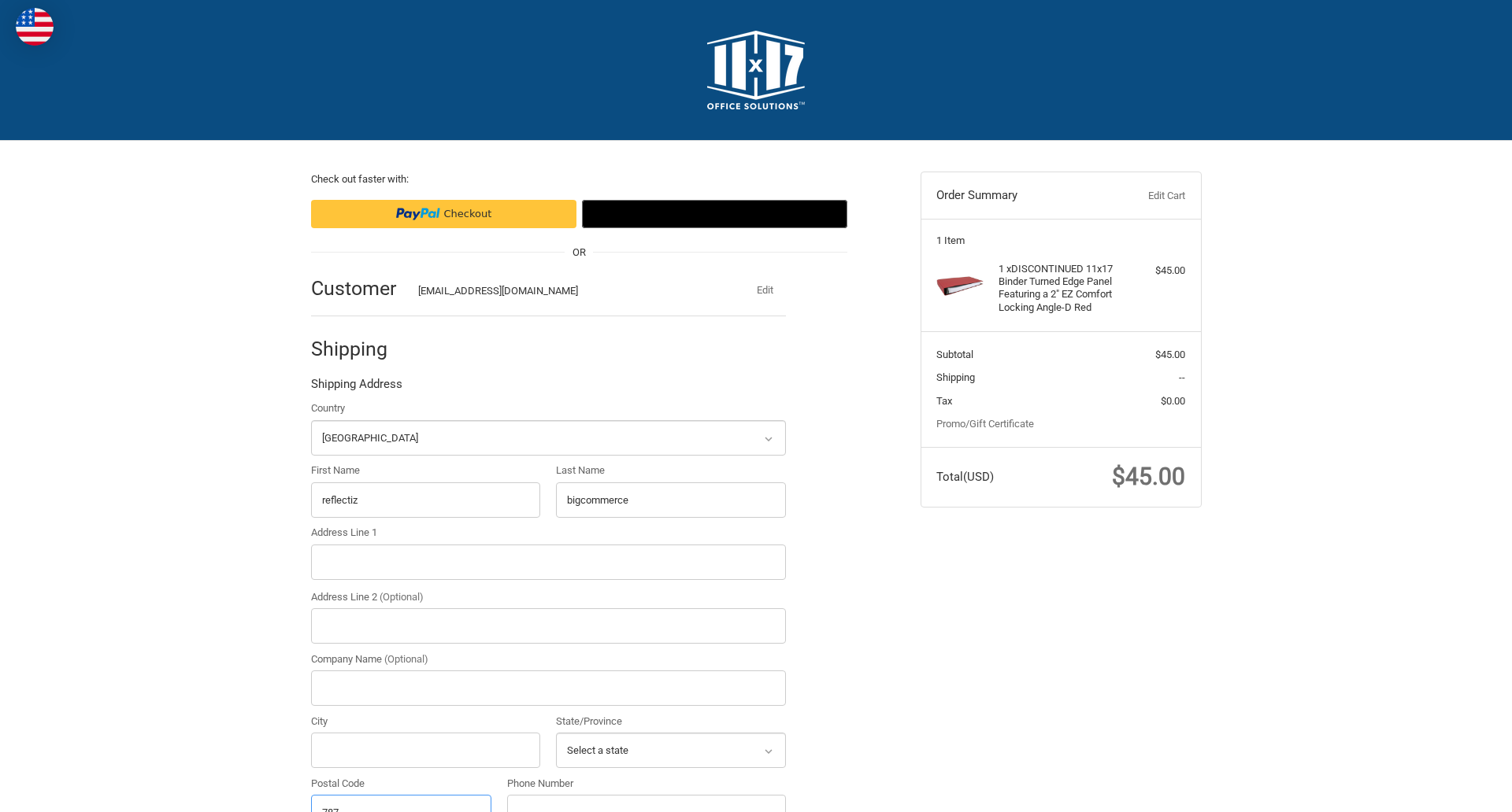
scroll to position [18, 0]
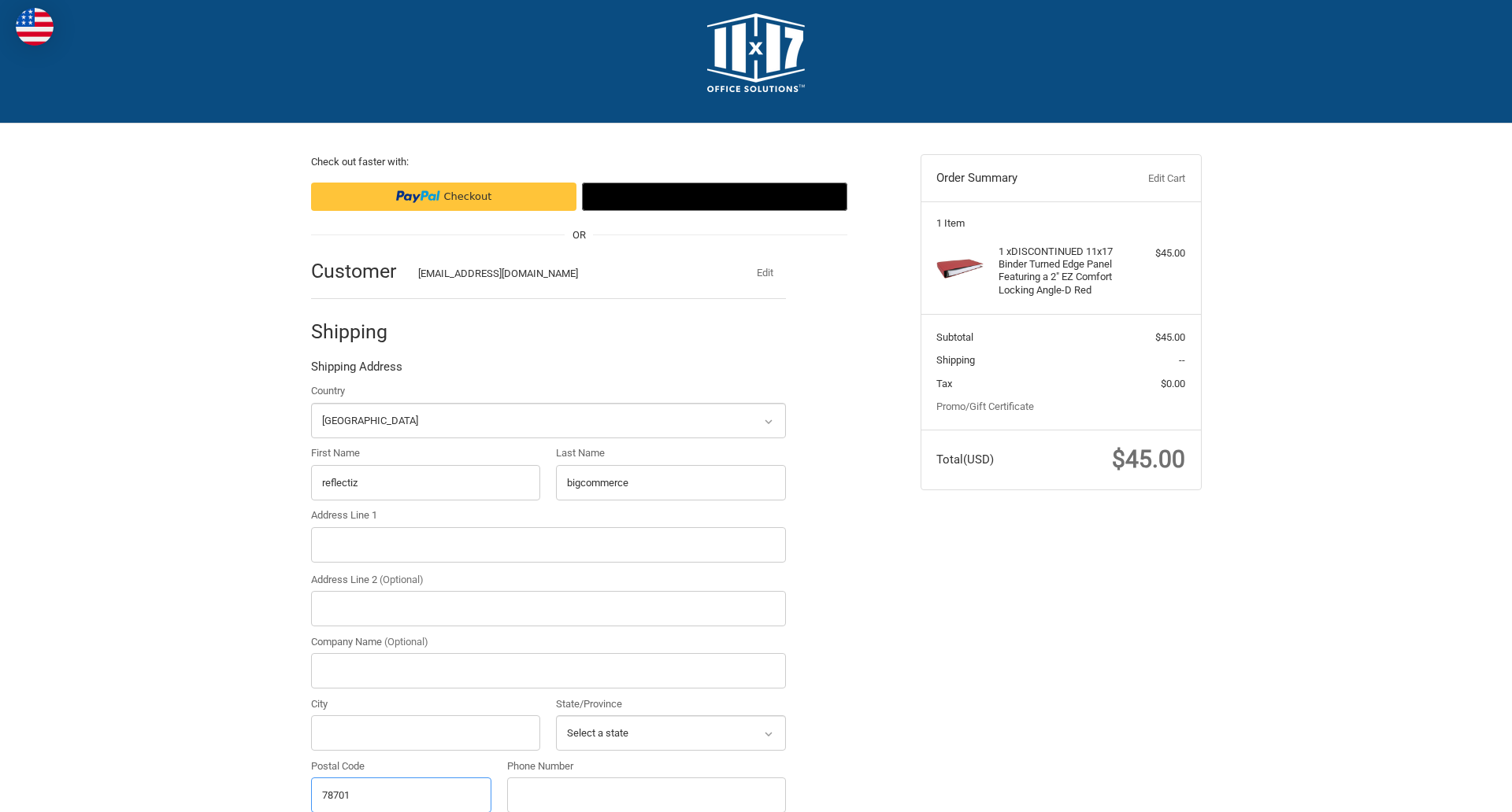
click at [401, 794] on input "78701" at bounding box center [402, 795] width 181 height 35
type input "78701"
click at [548, 545] on input "Address Line 1" at bounding box center [548, 545] width 475 height 35
type input "[STREET_ADDRESS]"
click at [356, 370] on legend "Shipping Address" at bounding box center [357, 370] width 91 height 25
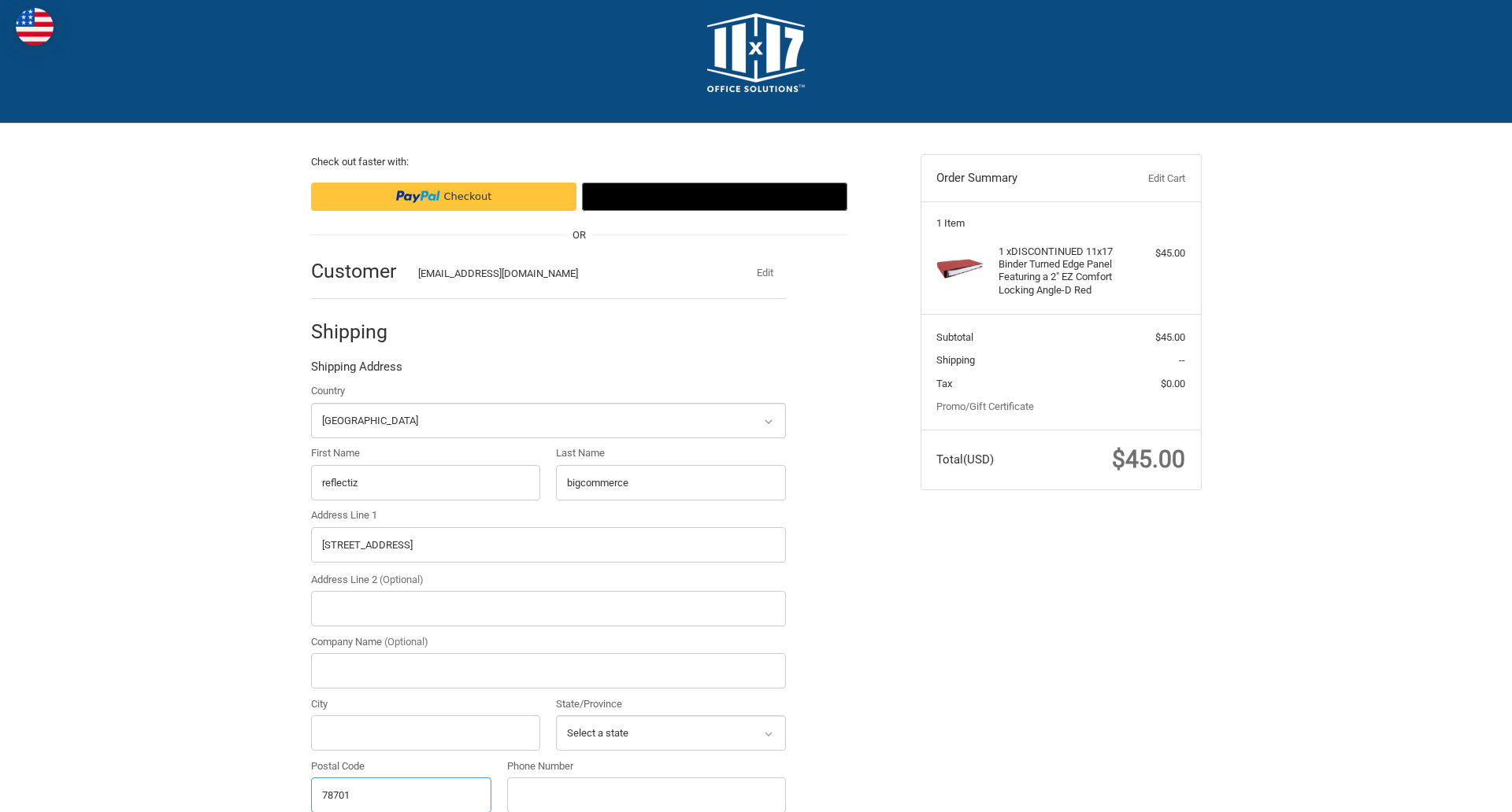
click at [401, 794] on input "78701" at bounding box center [402, 795] width 181 height 35
type input "78701"
select select "[GEOGRAPHIC_DATA]"
click at [548, 608] on input "Address Line 2 (Optional)" at bounding box center [548, 609] width 475 height 35
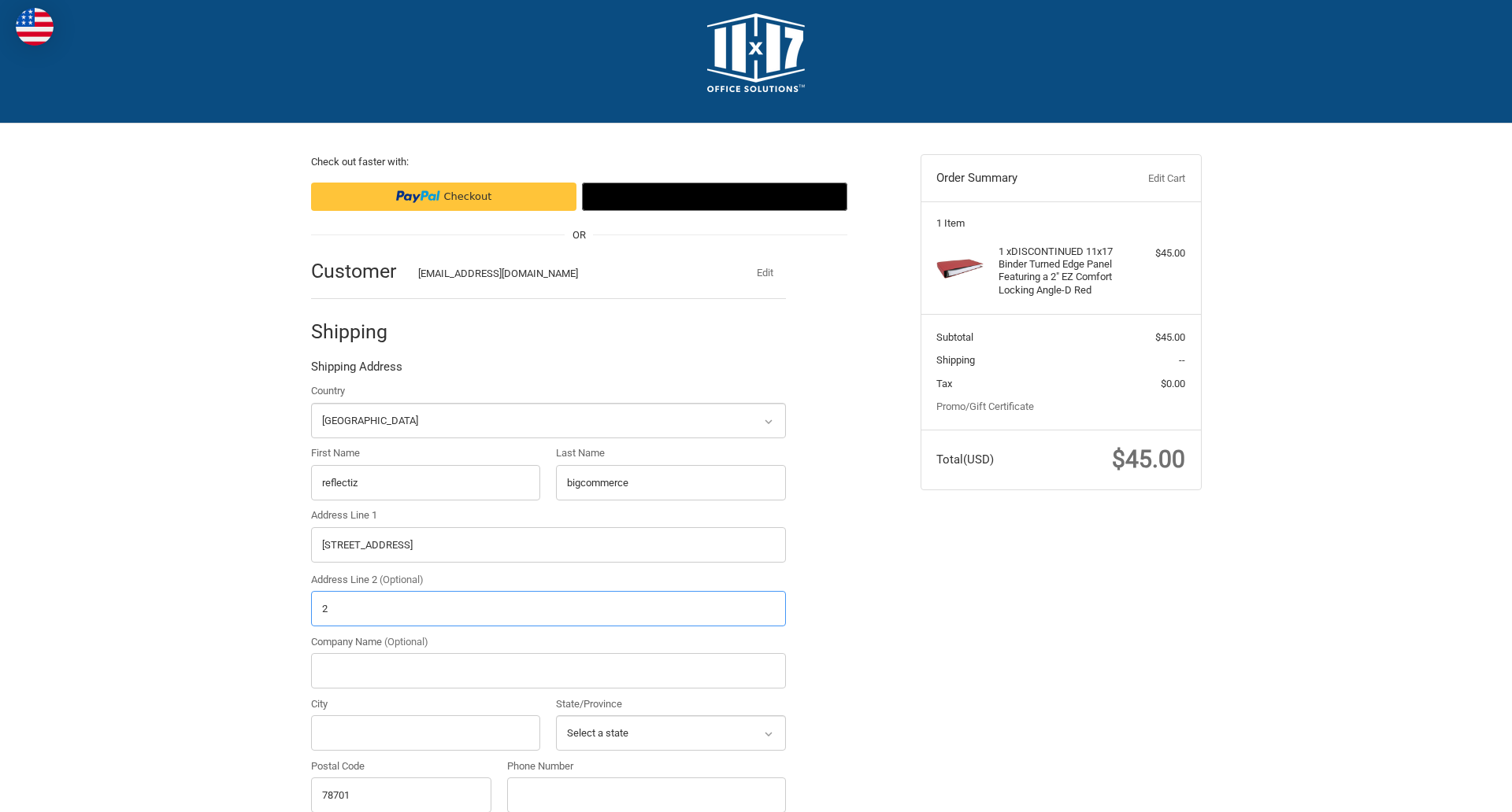
type input "2"
click at [425, 733] on input "City" at bounding box center [426, 733] width 230 height 35
click at [425, 733] on input "Austin" at bounding box center [426, 733] width 230 height 35
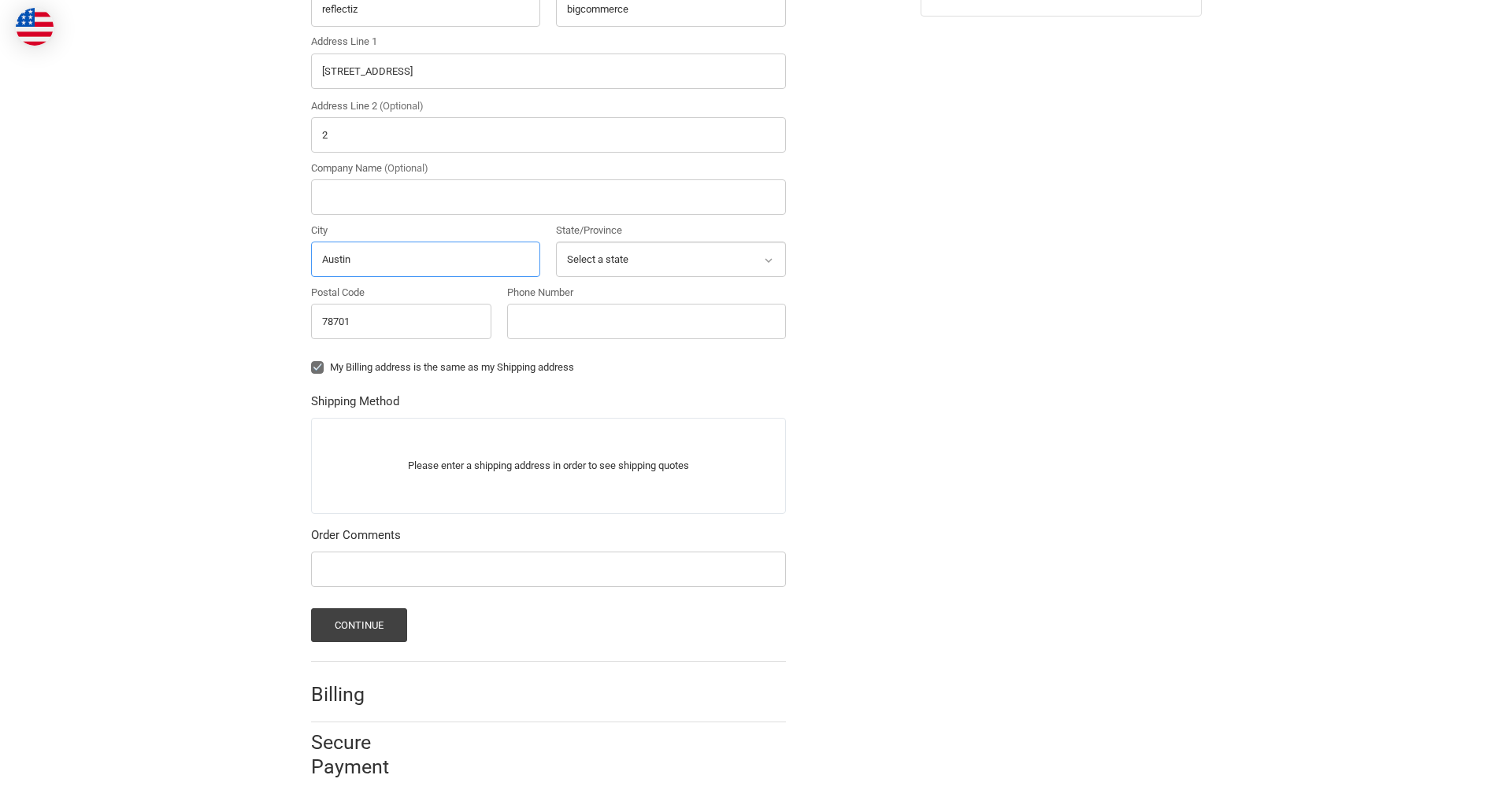
type input "Austin"
click at [646, 321] on input "Phone Number" at bounding box center [646, 322] width 279 height 35
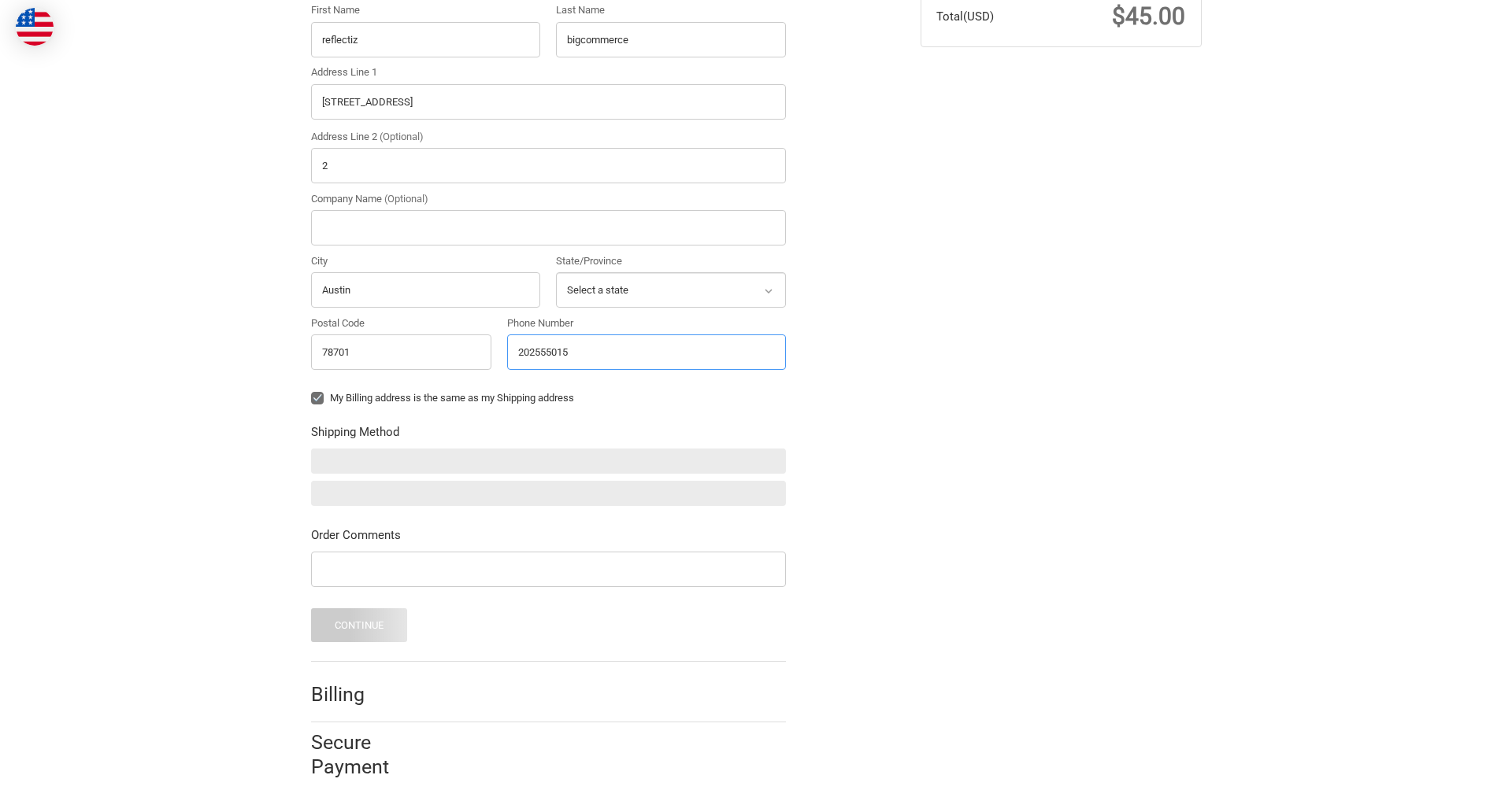
type input "2025550150"
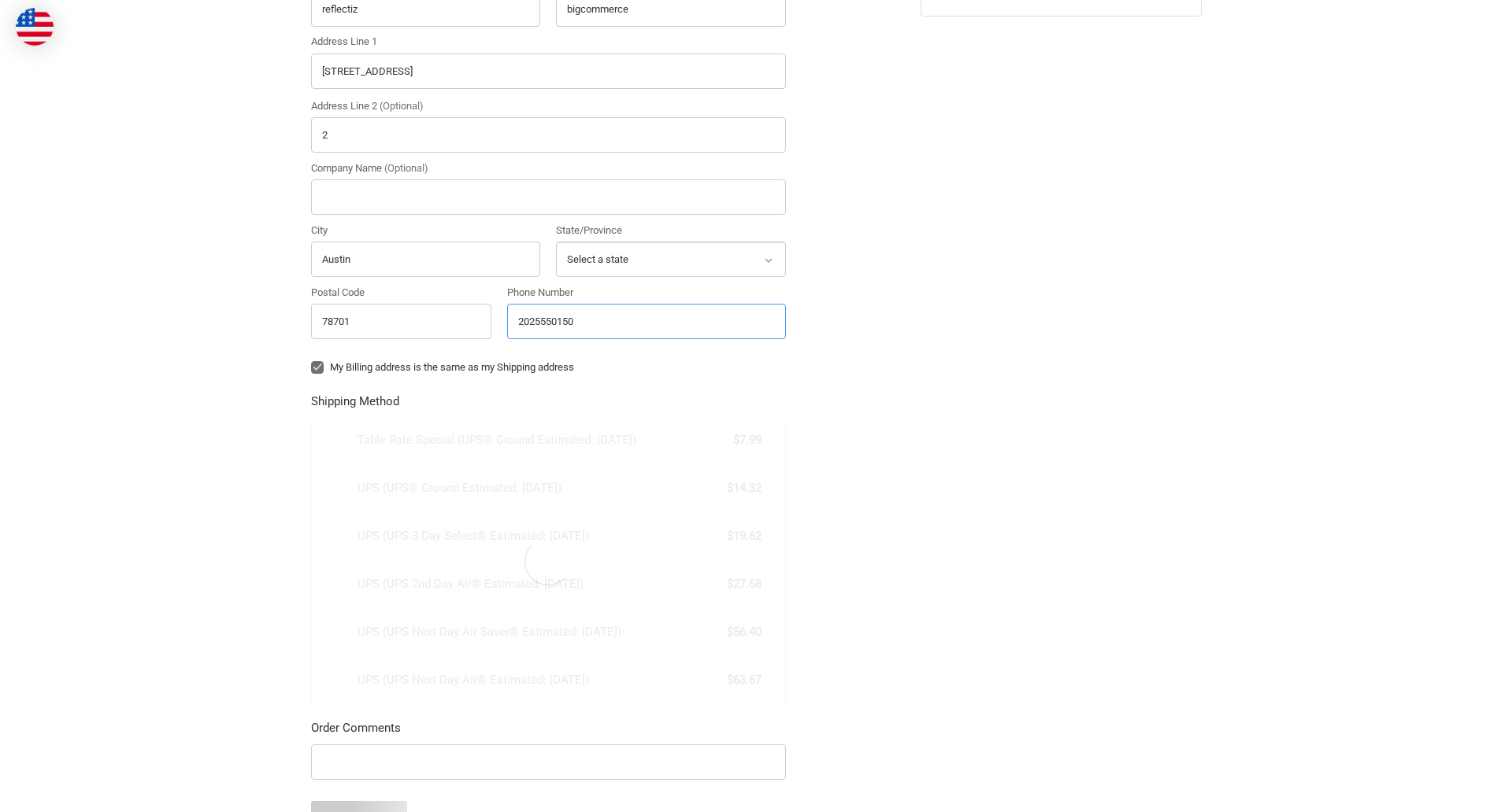
radio input "true"
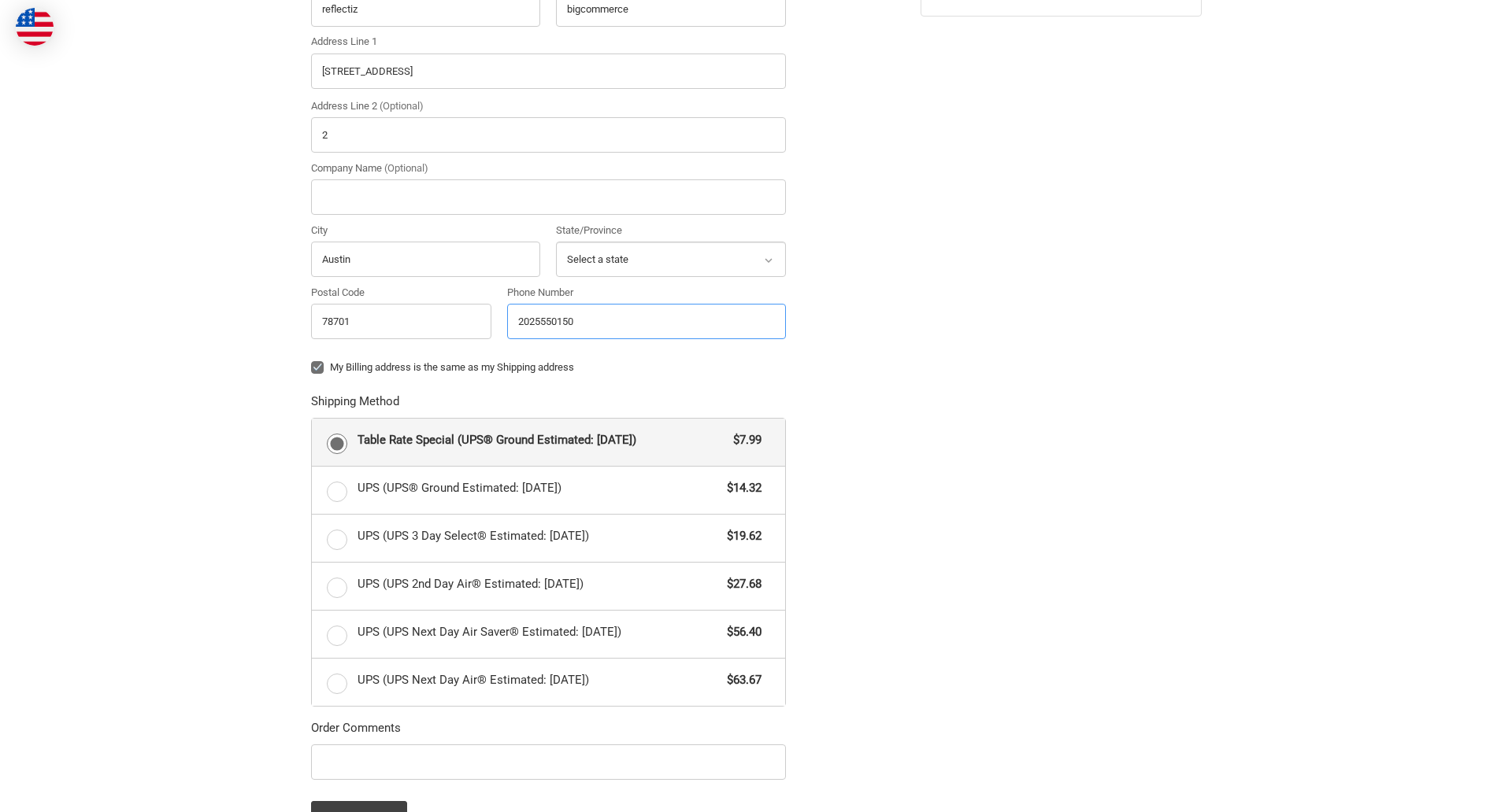
type input "2025550150"
click at [548, 197] on input "Company Name (Optional)" at bounding box center [548, 197] width 475 height 35
type input "bigcommerce"
click at [311, 379] on form "Country Select a country [GEOGRAPHIC_DATA] [GEOGRAPHIC_DATA] [GEOGRAPHIC_DATA] …" at bounding box center [548, 372] width 475 height 926
click at [311, 782] on form "Country Select a country [GEOGRAPHIC_DATA] [GEOGRAPHIC_DATA] [GEOGRAPHIC_DATA] …" at bounding box center [548, 372] width 475 height 926
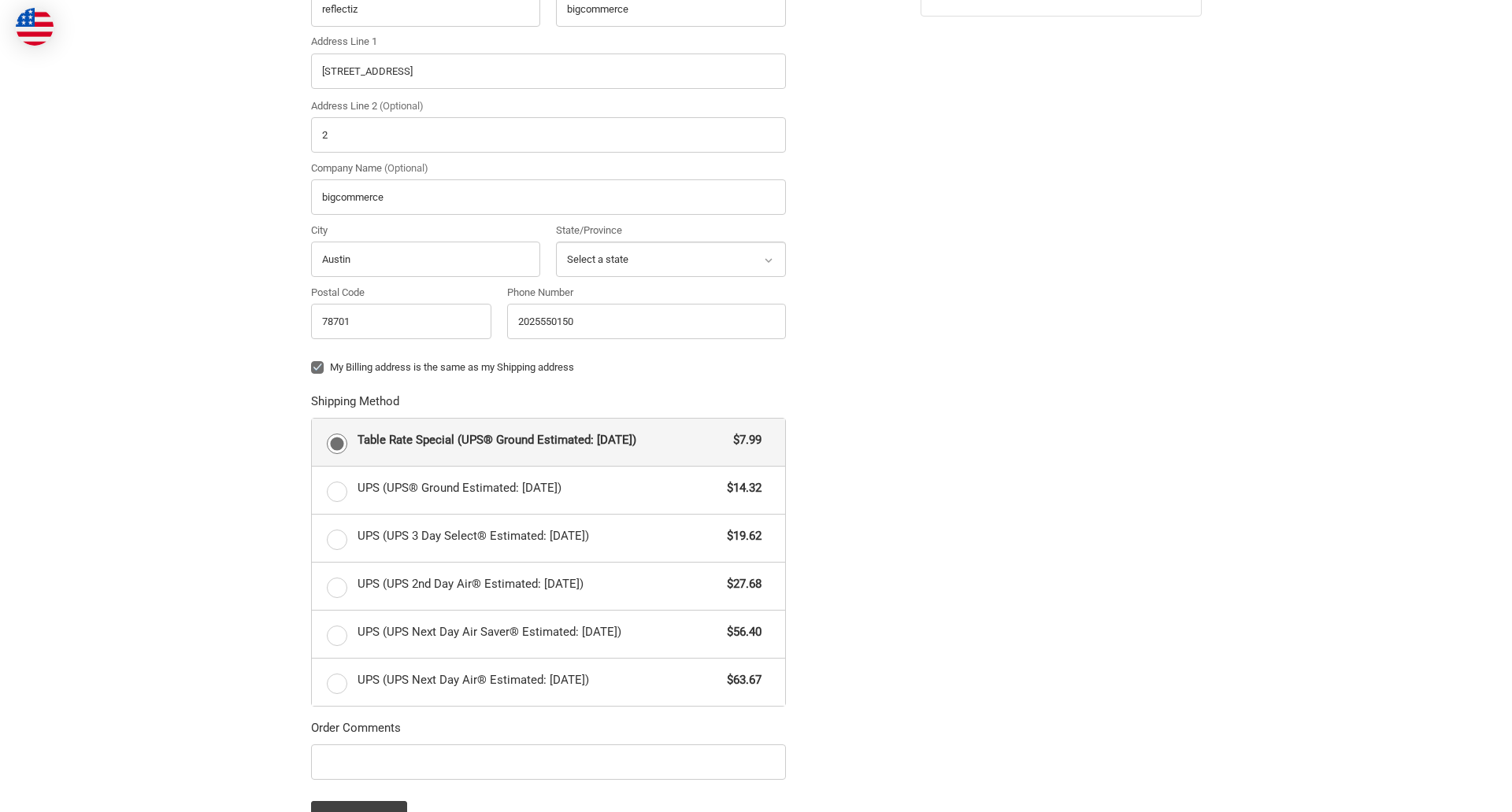
scroll to position [684, 0]
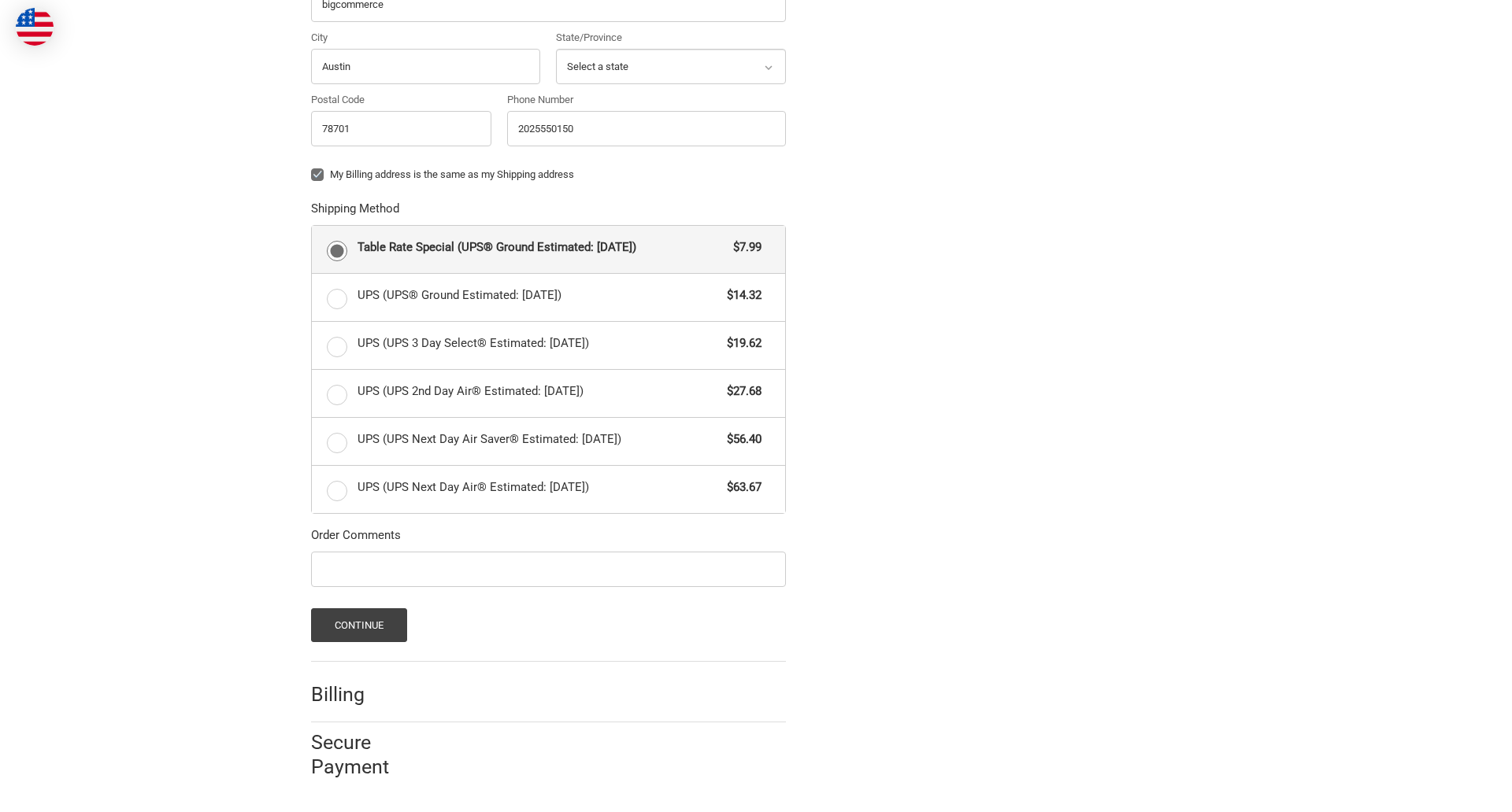
click at [548, 249] on span "Table Rate Special (UPS® Ground Estimated: [DATE])" at bounding box center [542, 247] width 368 height 18
click at [312, 226] on input "Table Rate Special (UPS® Ground Estimated: [DATE]) $7.99" at bounding box center [312, 226] width 1 height 1
click at [359, 625] on button "Continue" at bounding box center [359, 625] width 97 height 34
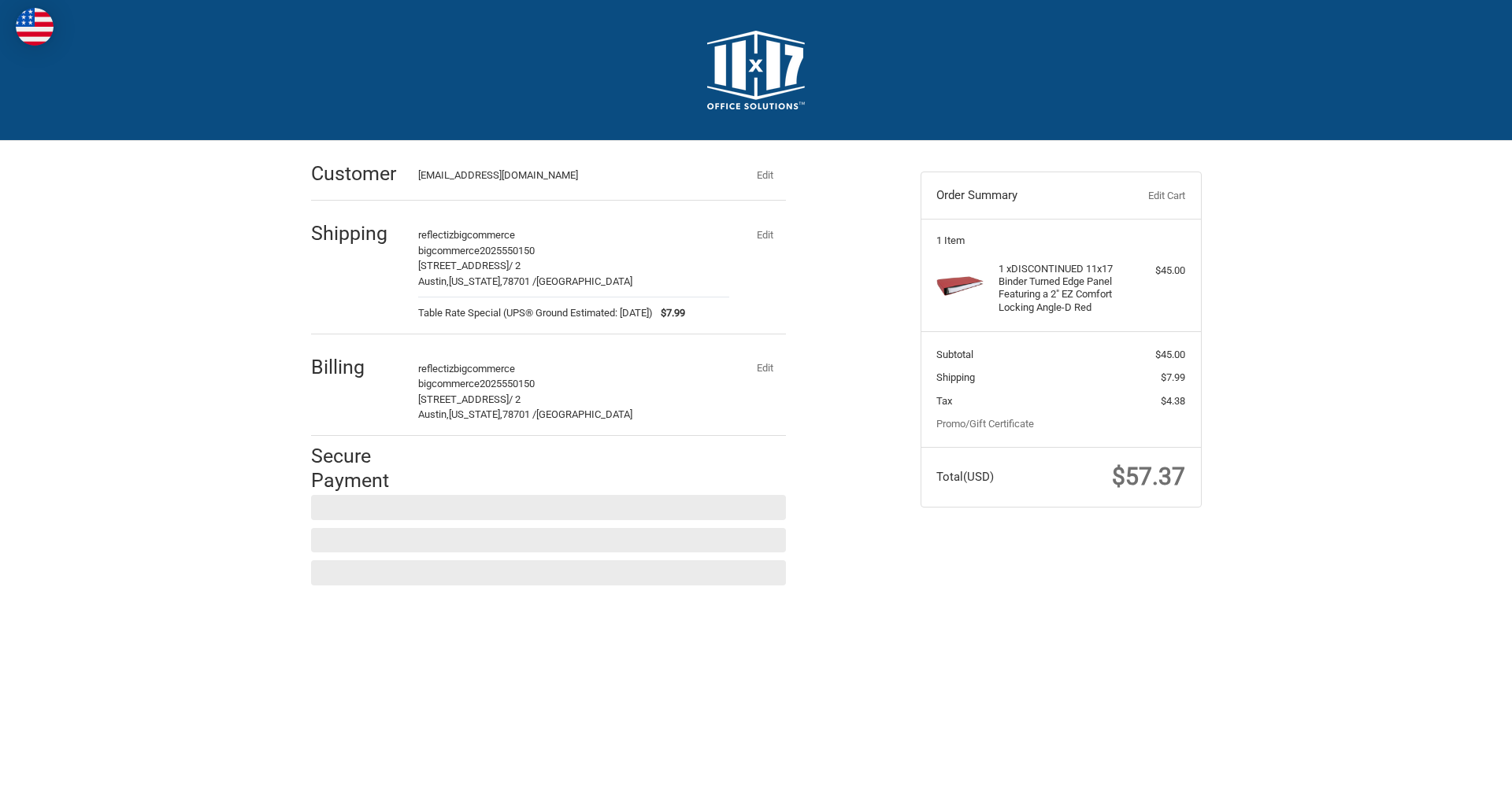
scroll to position [0, 0]
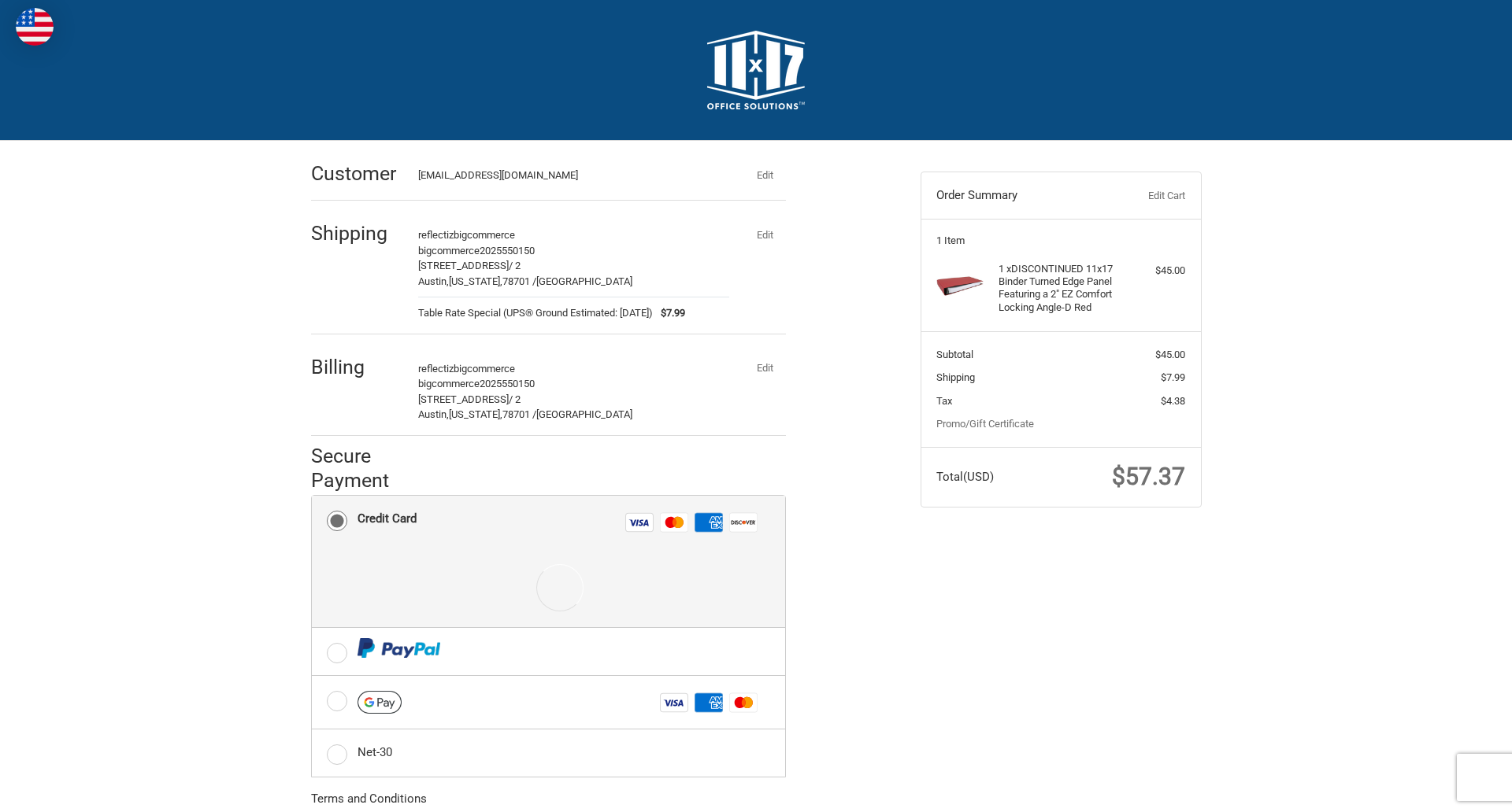
click at [0, 0] on label "Credit Card Number" at bounding box center [0, 0] width 0 height 0
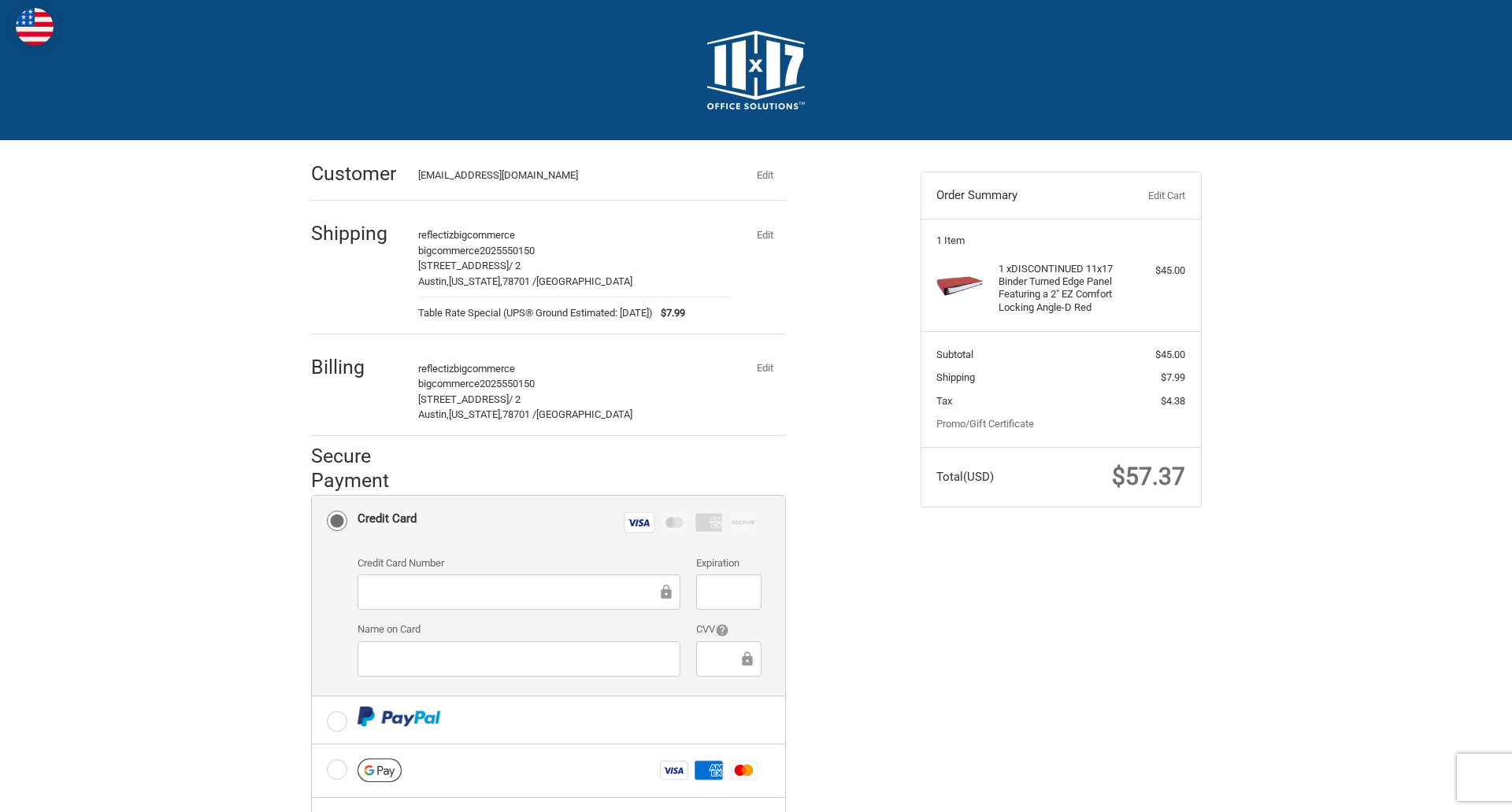
scroll to position [253, 0]
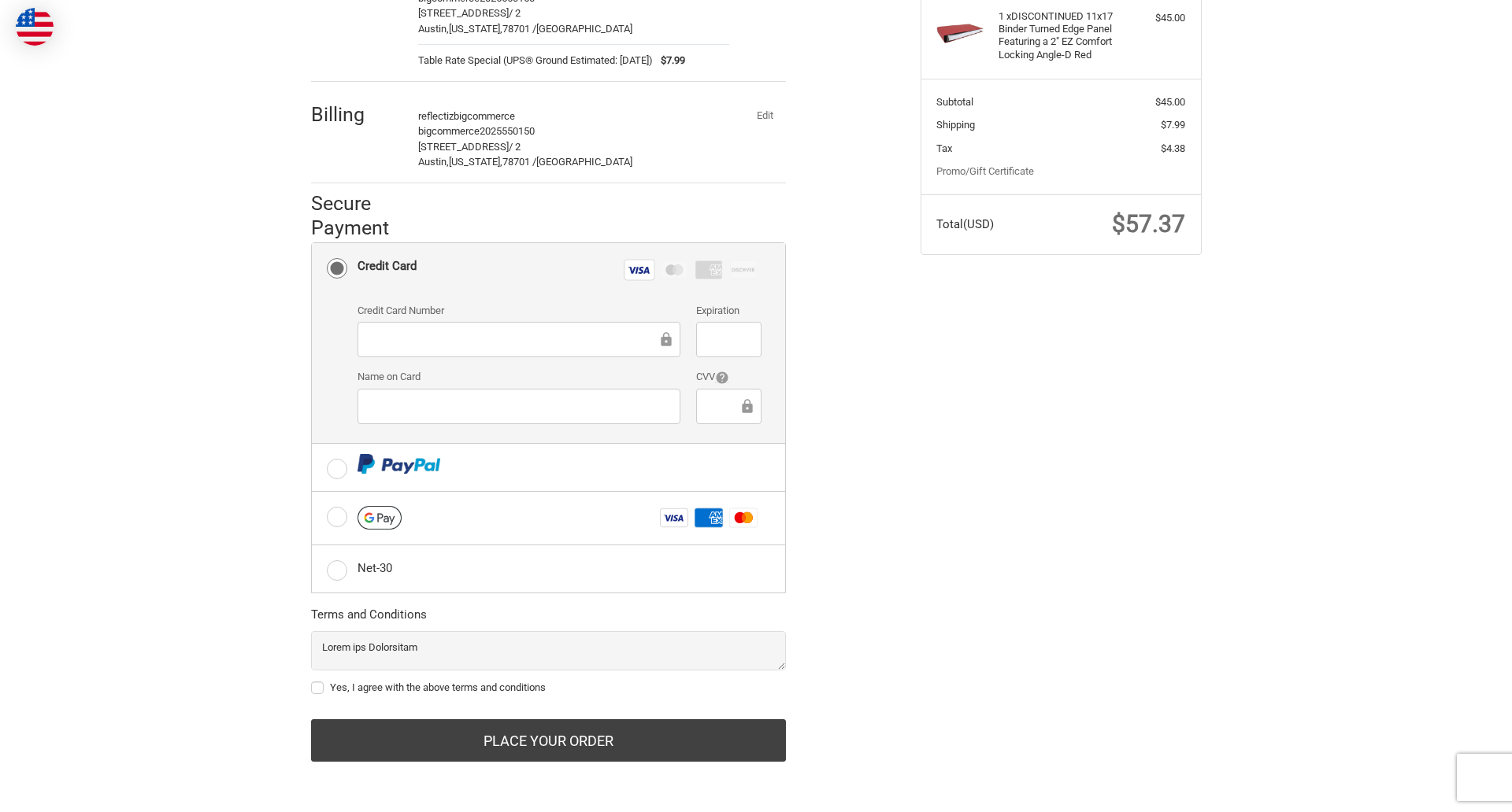
click at [548, 688] on label "Yes, I agree with the above terms and conditions" at bounding box center [548, 688] width 475 height 13
click at [312, 681] on input "Yes, I agree with the above terms and conditions" at bounding box center [311, 680] width 1 height 1
checkbox input "true"
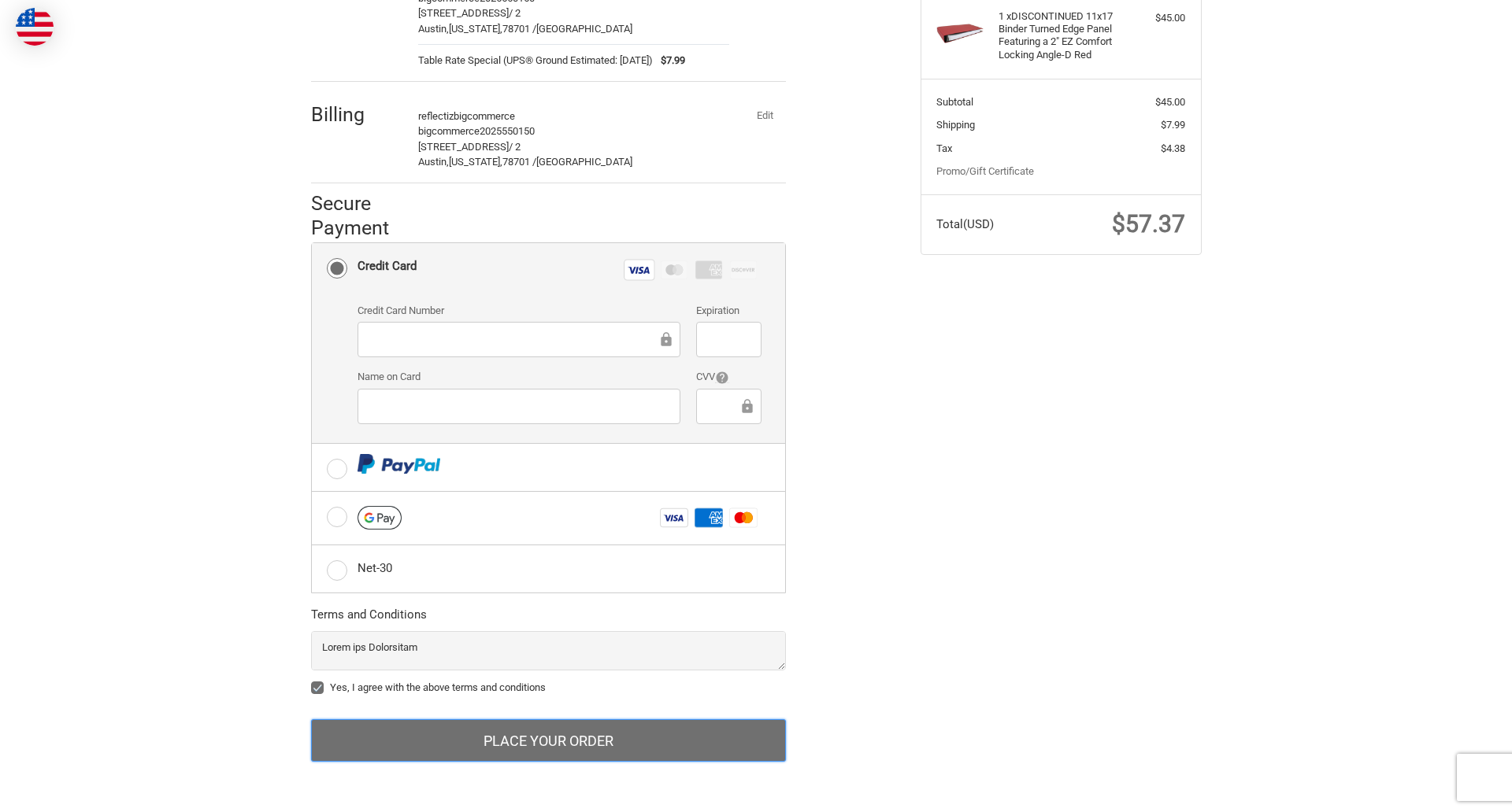
click at [548, 741] on button "Place Your Order" at bounding box center [548, 740] width 475 height 42
